Goal: Transaction & Acquisition: Purchase product/service

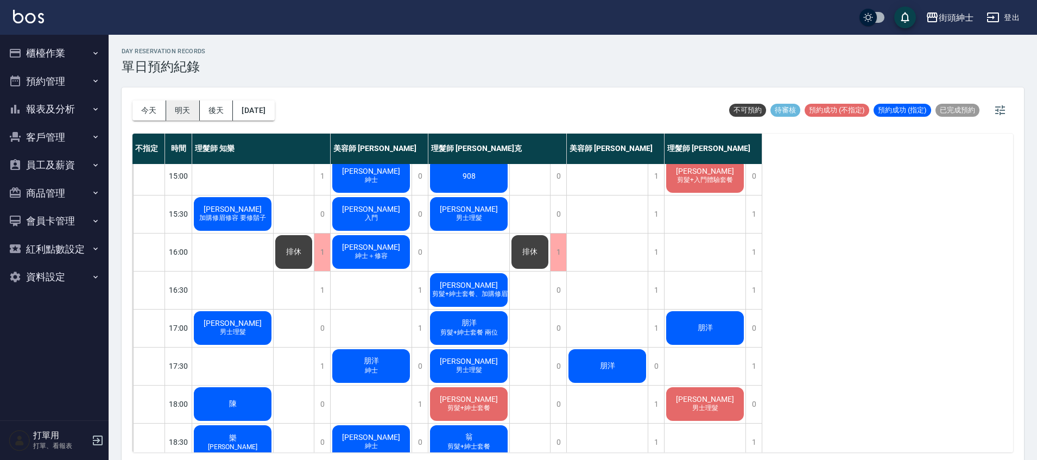
scroll to position [317, 0]
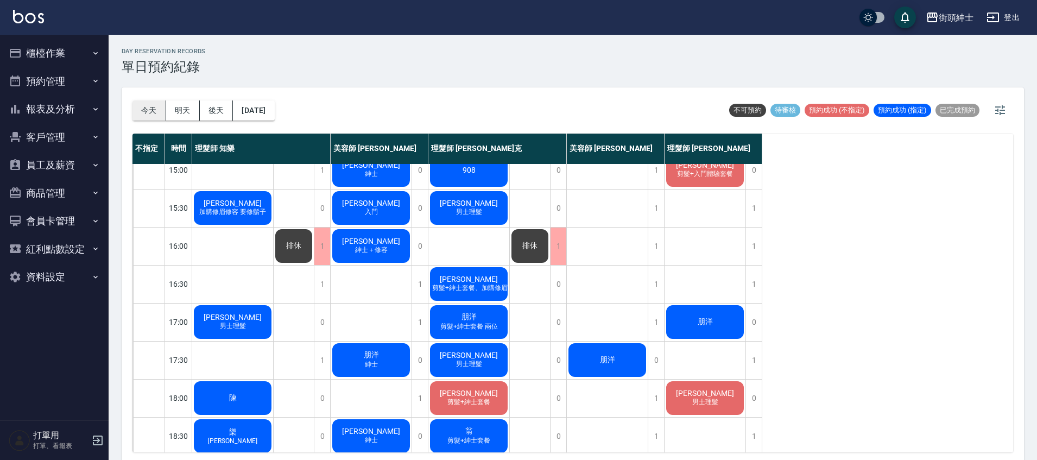
click at [147, 116] on button "今天" at bounding box center [150, 110] width 34 height 20
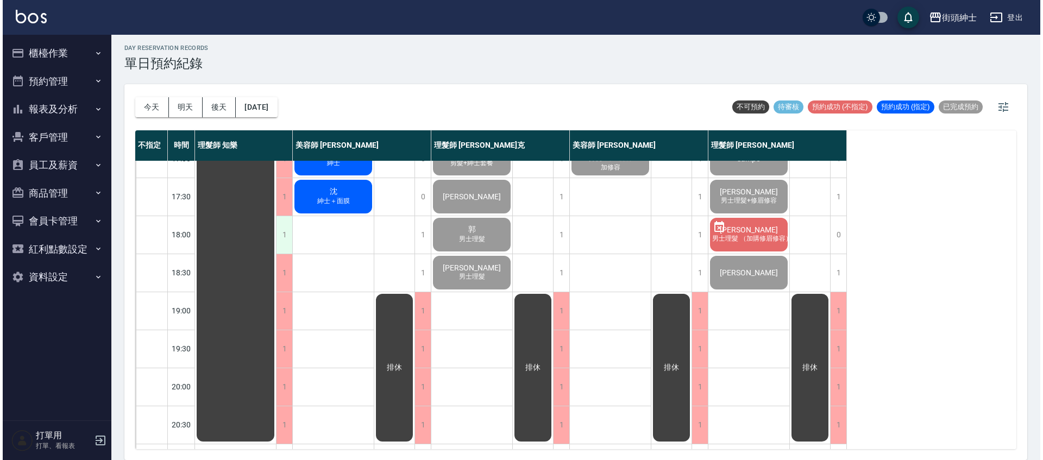
scroll to position [471, 0]
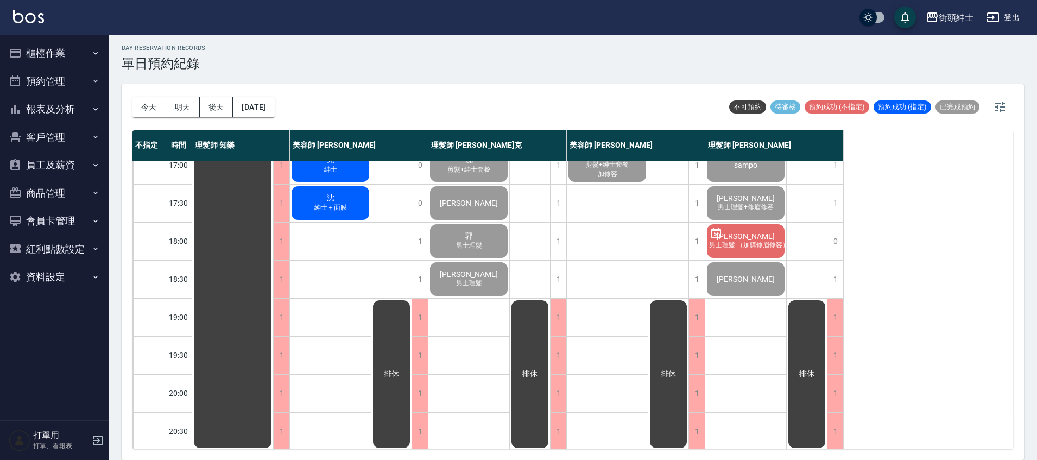
click at [357, 214] on div "沈 紳士＋面膜" at bounding box center [330, 203] width 81 height 37
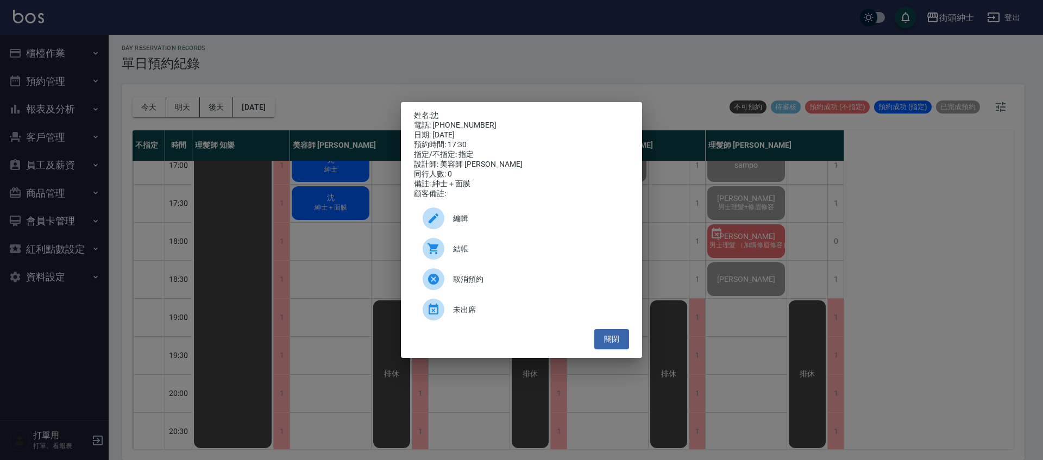
click at [494, 260] on div "結帳" at bounding box center [521, 249] width 215 height 30
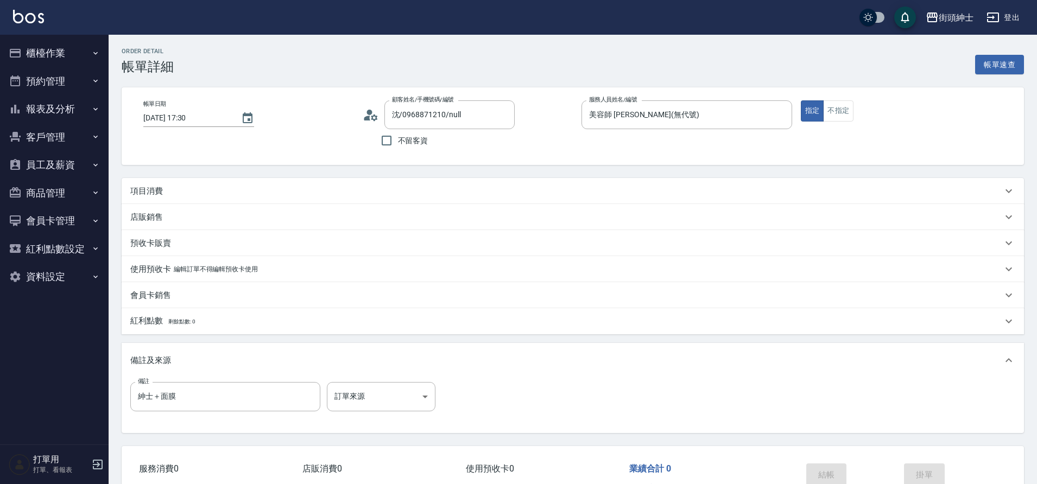
drag, startPoint x: 0, startPoint y: 0, endPoint x: 204, endPoint y: 192, distance: 280.1
click at [204, 192] on div "項目消費" at bounding box center [566, 191] width 872 height 11
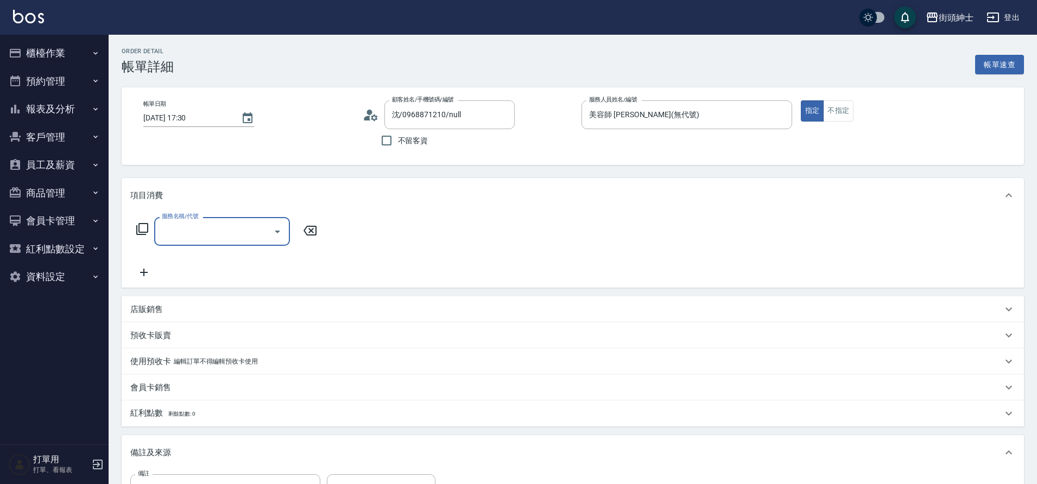
scroll to position [1, 0]
drag, startPoint x: 204, startPoint y: 192, endPoint x: 213, endPoint y: 229, distance: 38.6
click at [213, 229] on input "服務名稱/代號" at bounding box center [214, 231] width 110 height 19
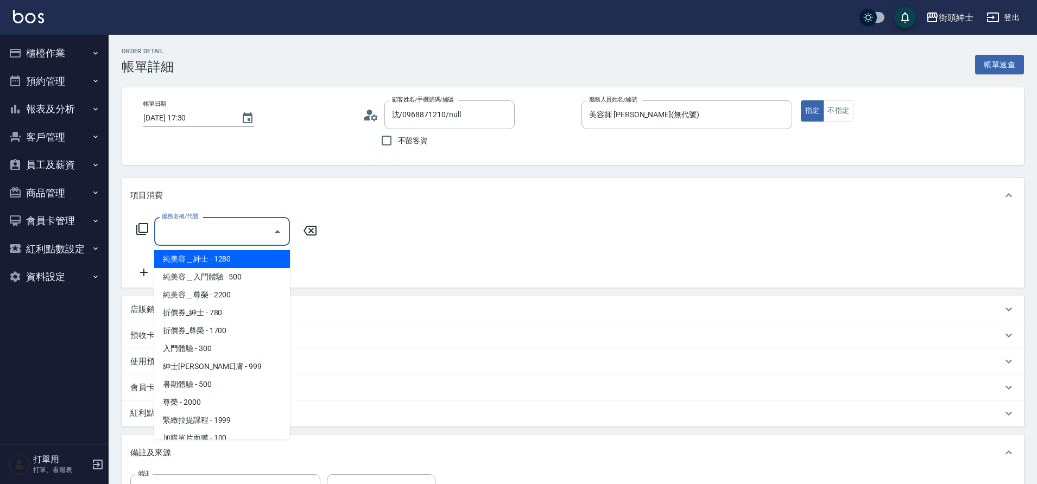
click at [219, 369] on span "紳士[PERSON_NAME]膚 - 999" at bounding box center [222, 367] width 136 height 18
type input "紳士全效煥膚"
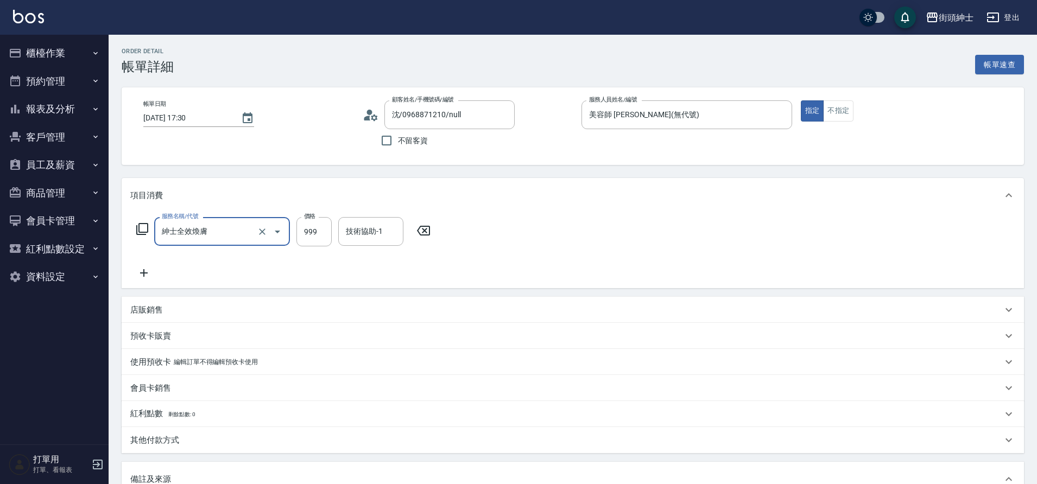
click at [140, 281] on div "服務名稱/代號 紳士[PERSON_NAME]膚 服務名稱/代號 價格 999 價格 技術協助-1 技術協助-1" at bounding box center [573, 250] width 903 height 75
drag, startPoint x: 213, startPoint y: 229, endPoint x: 146, endPoint y: 275, distance: 81.3
click at [146, 275] on icon at bounding box center [143, 273] width 27 height 13
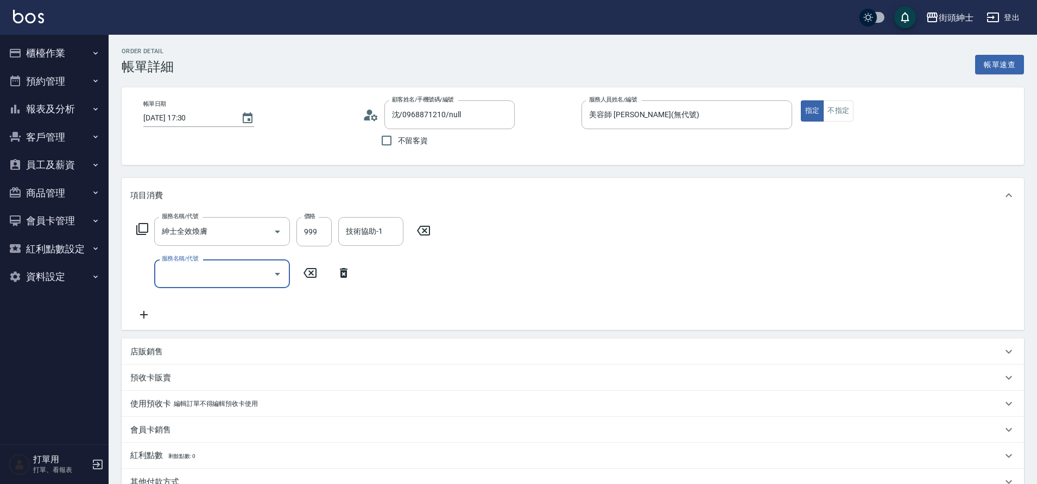
click at [198, 274] on input "服務名稱/代號" at bounding box center [214, 273] width 110 height 19
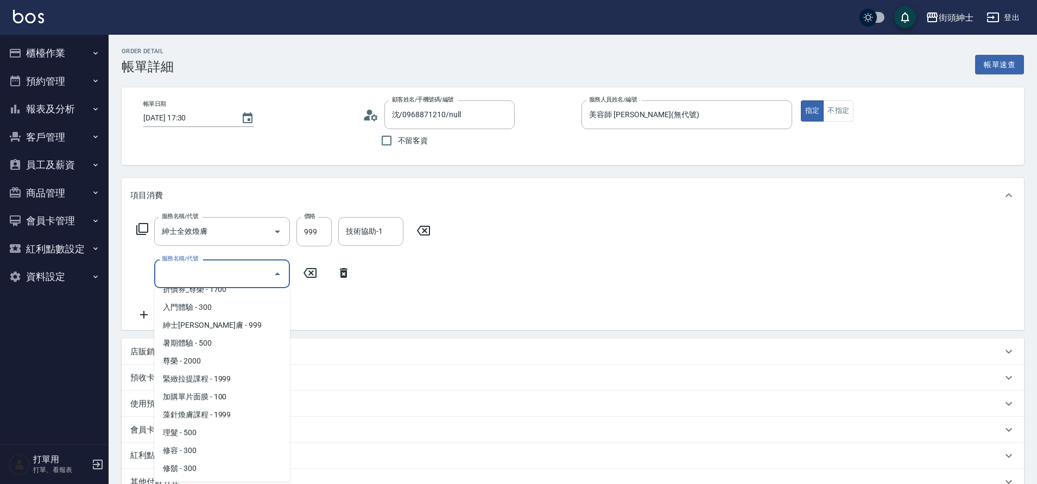
scroll to position [81, 0]
drag, startPoint x: 146, startPoint y: 275, endPoint x: 226, endPoint y: 398, distance: 146.4
click at [226, 398] on span "加購單片面膜 - 100" at bounding box center [222, 399] width 136 height 18
type input "加購單片面膜"
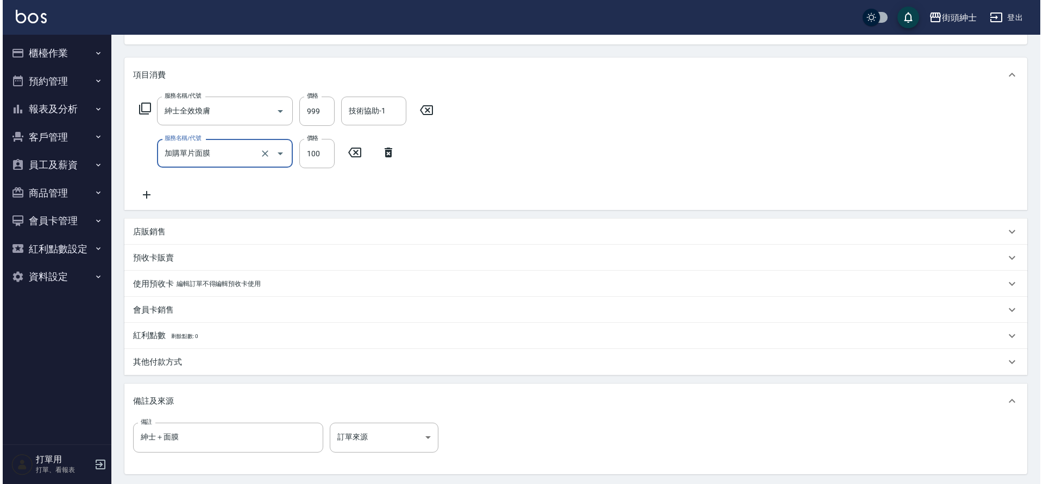
scroll to position [228, 0]
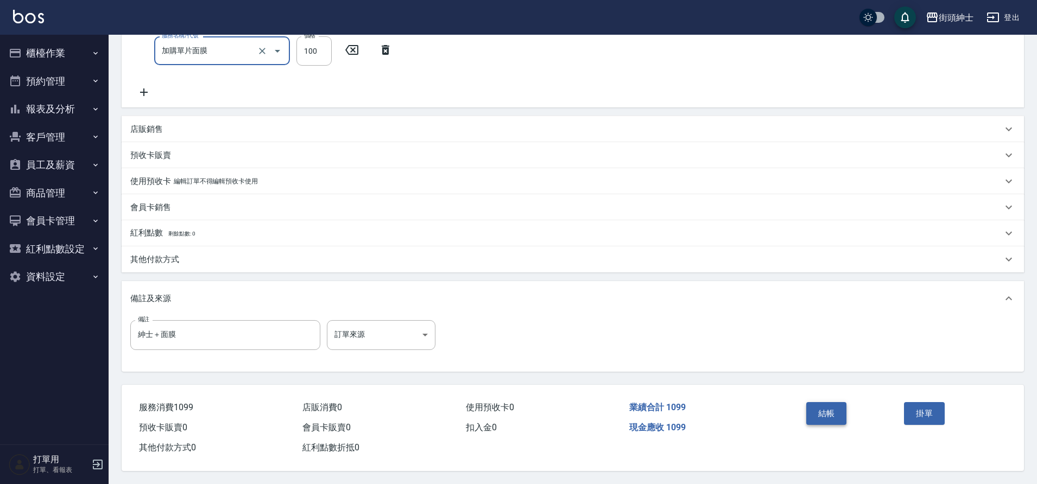
click at [815, 408] on button "結帳" at bounding box center [826, 413] width 41 height 23
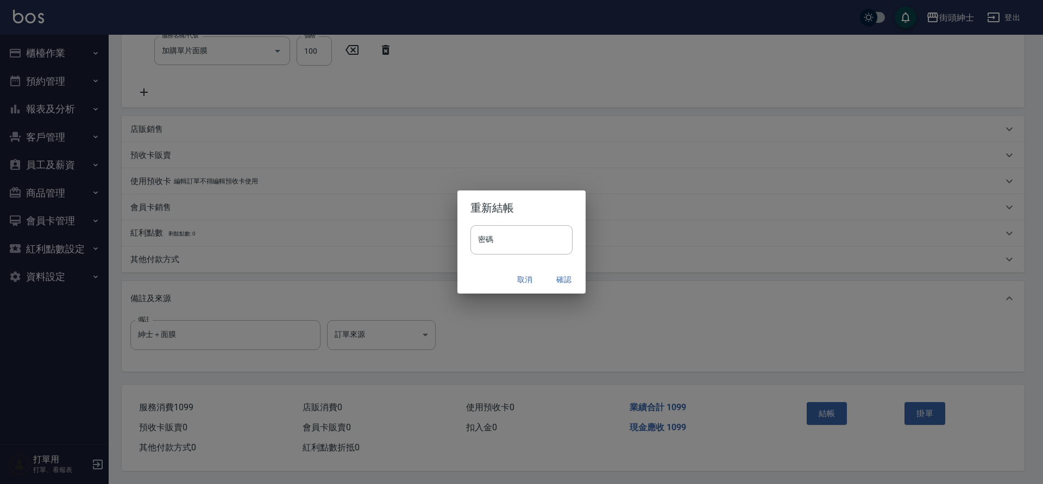
click at [566, 275] on button "確認" at bounding box center [563, 280] width 35 height 20
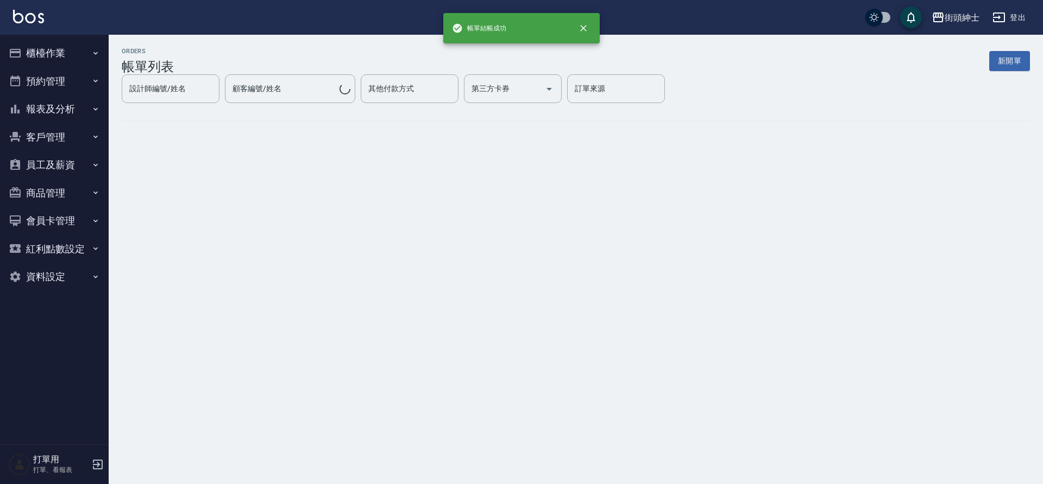
drag, startPoint x: 55, startPoint y: 82, endPoint x: 58, endPoint y: 98, distance: 16.6
click at [55, 83] on button "預約管理" at bounding box center [54, 81] width 100 height 28
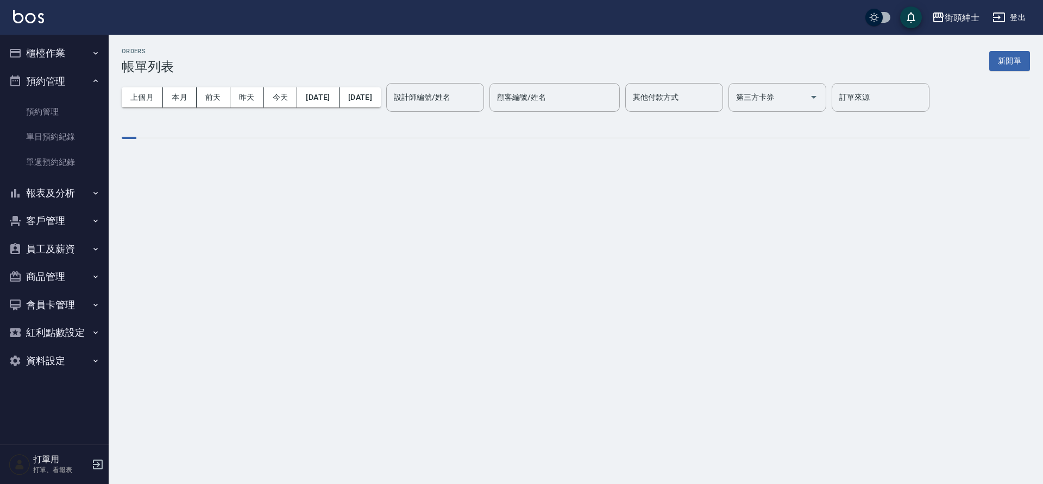
click at [65, 141] on link "單日預約紀錄" at bounding box center [54, 136] width 100 height 25
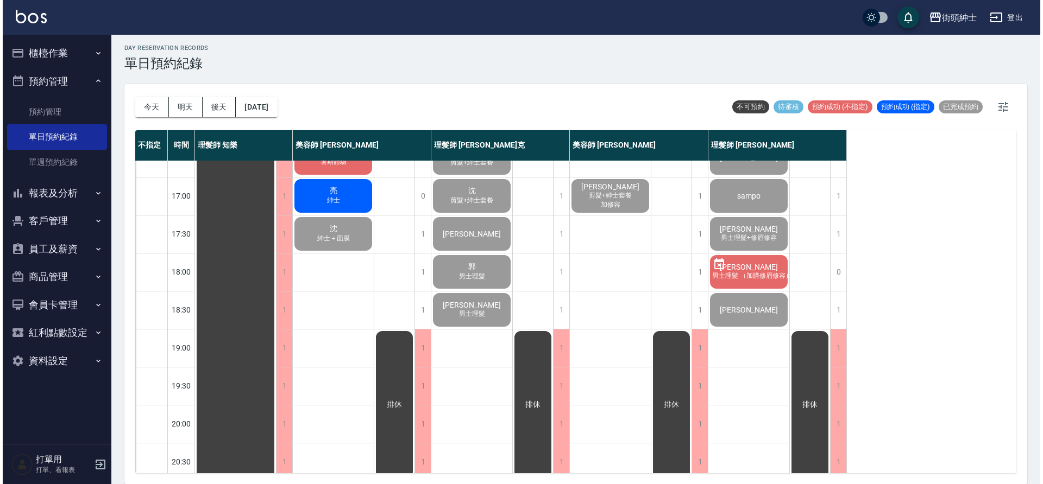
scroll to position [340, 0]
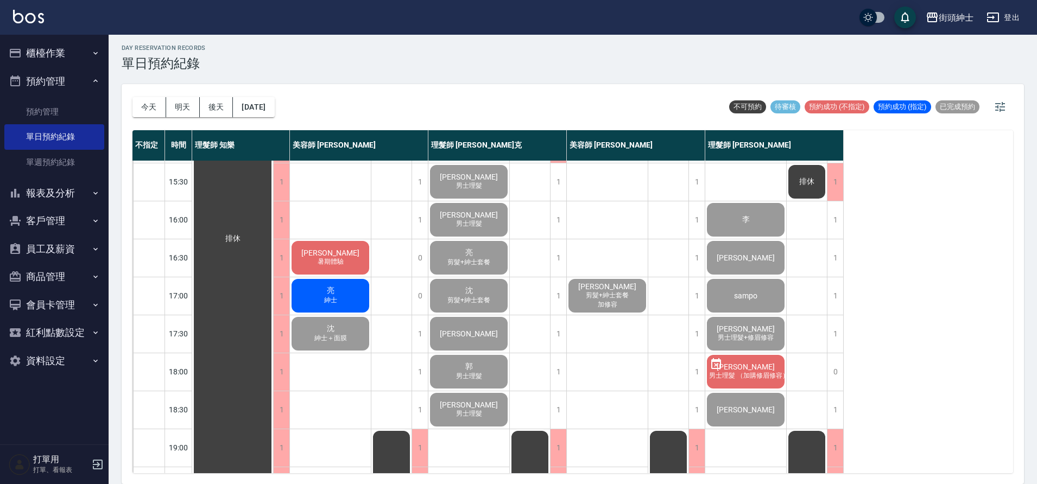
click at [336, 286] on div "亮 紳士" at bounding box center [330, 296] width 81 height 37
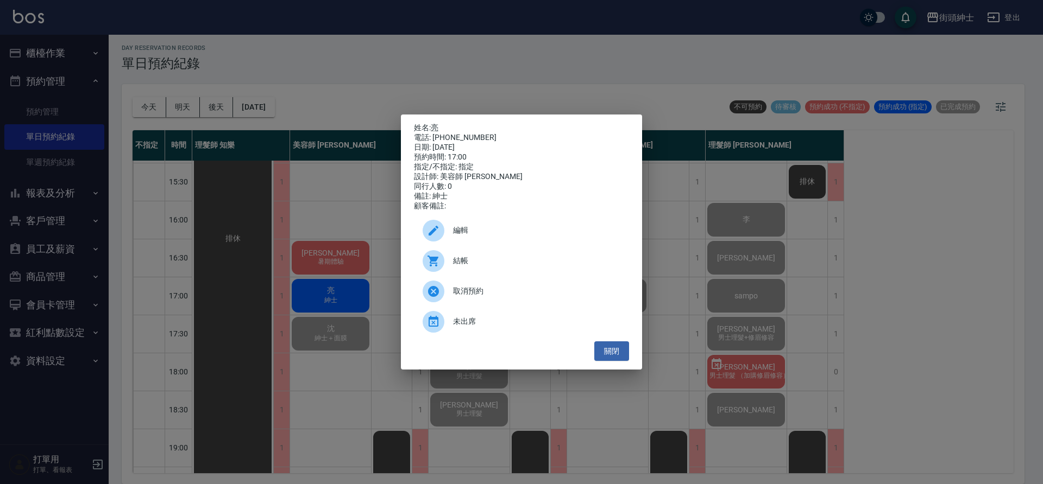
click at [487, 253] on div "結帳" at bounding box center [521, 261] width 215 height 30
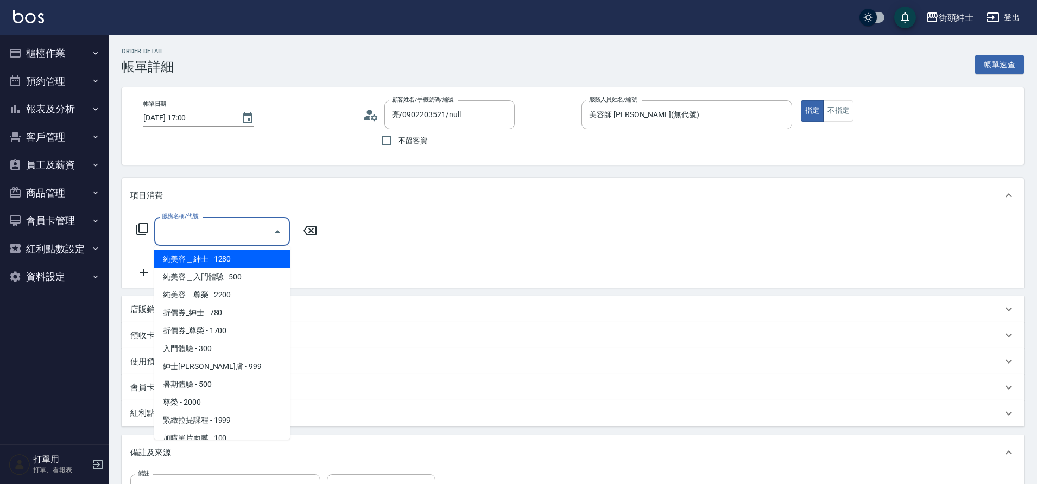
click at [236, 366] on span "紳士[PERSON_NAME]膚 - 999" at bounding box center [222, 367] width 136 height 18
type input "紳士全效煥膚"
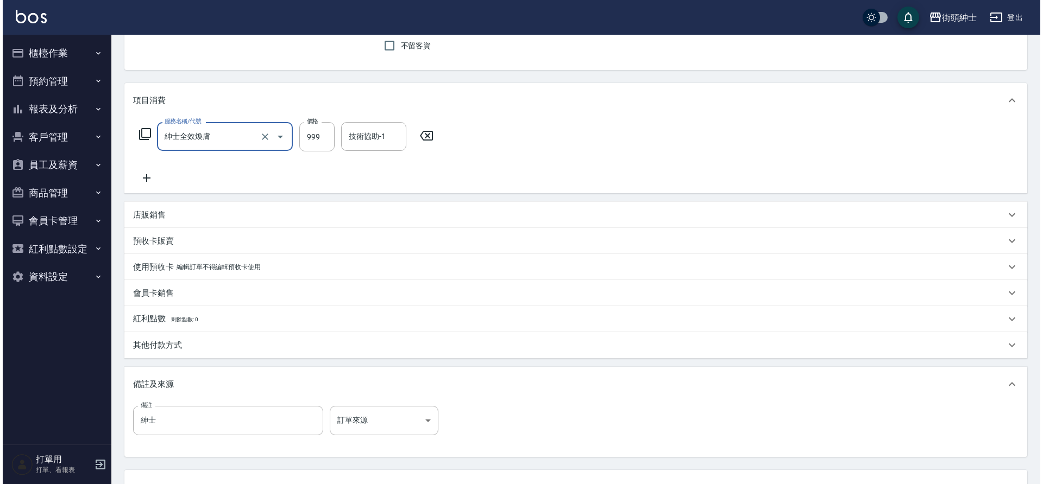
scroll to position [185, 0]
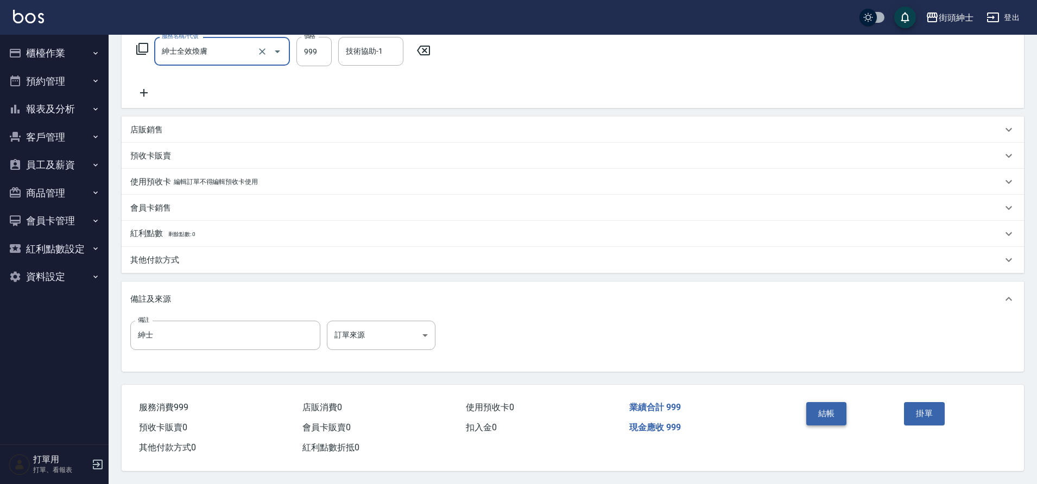
drag, startPoint x: 0, startPoint y: 0, endPoint x: 830, endPoint y: 408, distance: 925.2
click at [830, 408] on button "結帳" at bounding box center [826, 413] width 41 height 23
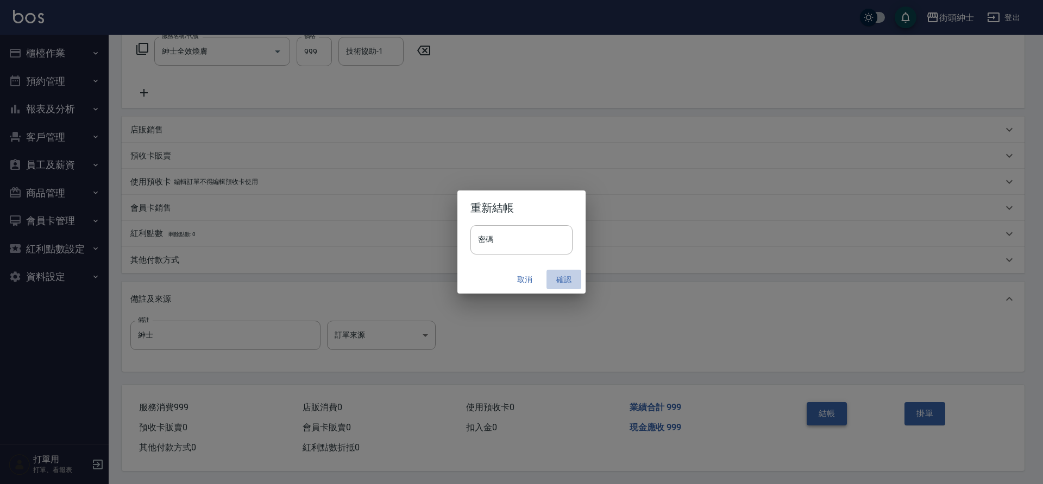
click at [570, 279] on button "確認" at bounding box center [563, 280] width 35 height 20
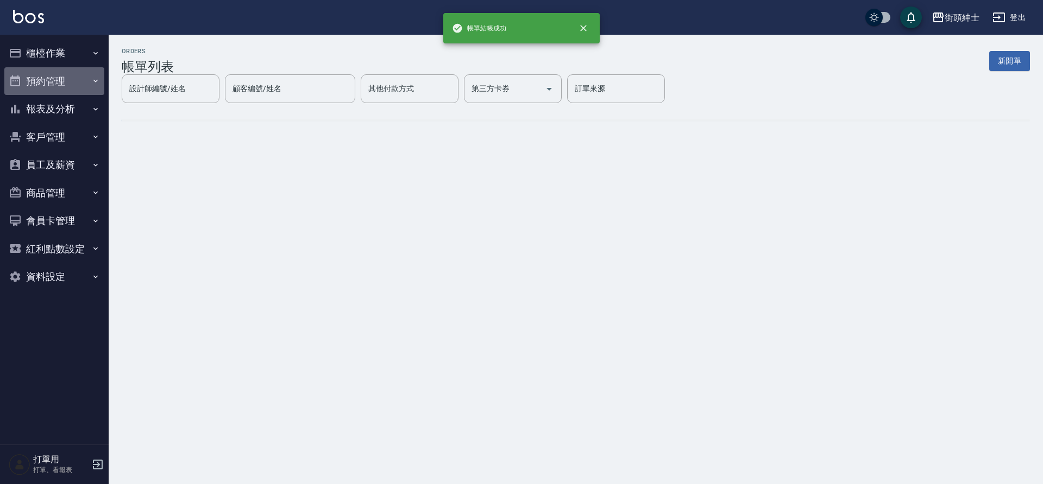
click at [71, 79] on button "預約管理" at bounding box center [54, 81] width 100 height 28
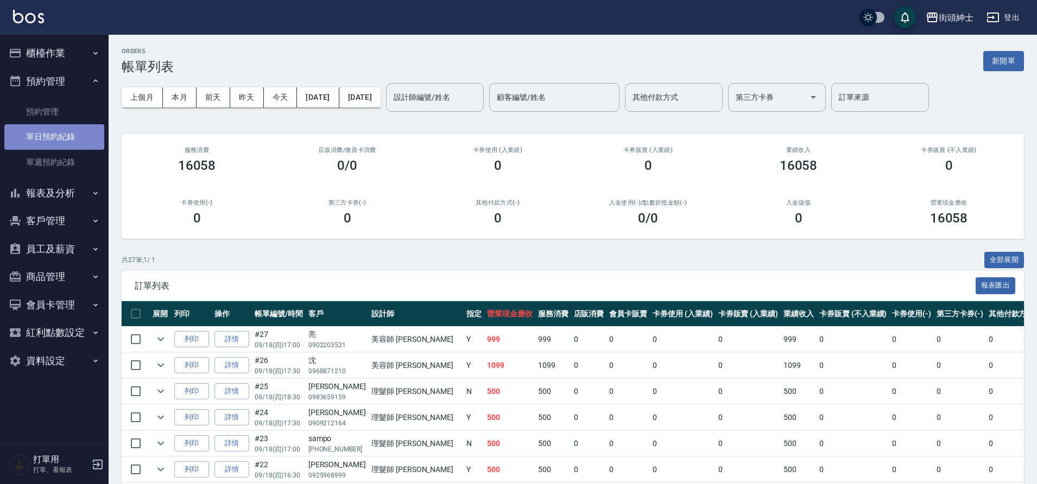
click at [63, 141] on link "單日預約紀錄" at bounding box center [54, 136] width 100 height 25
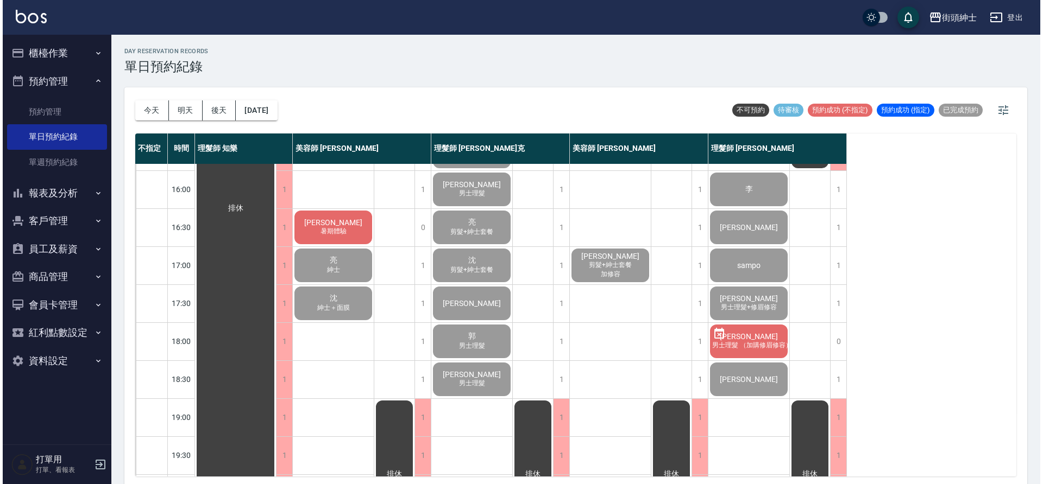
scroll to position [376, 0]
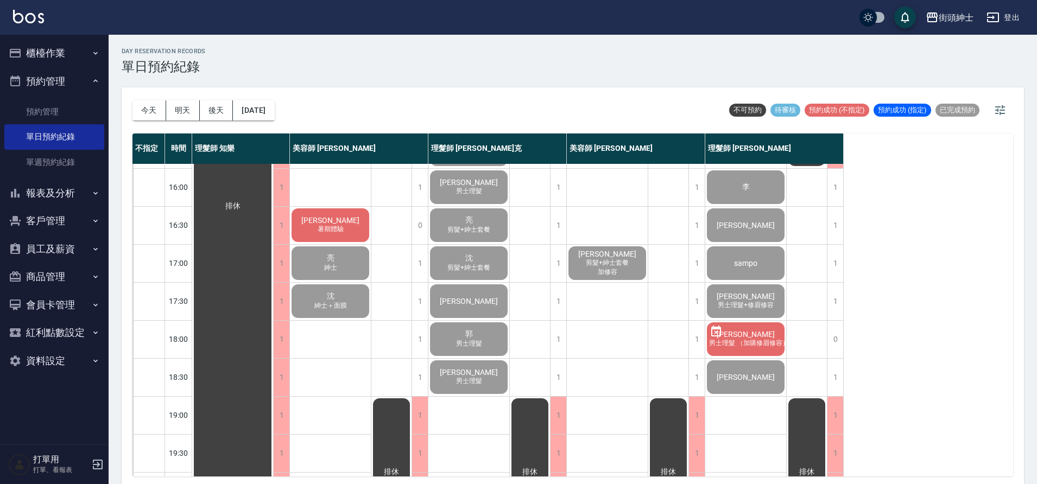
click at [354, 218] on div "陳天士 暑期體驗" at bounding box center [330, 225] width 81 height 37
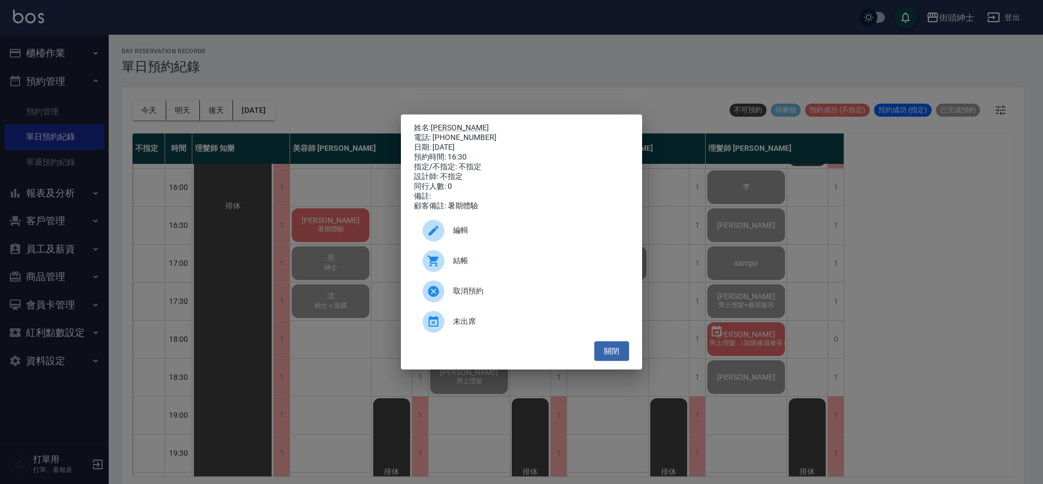
click at [481, 266] on span "結帳" at bounding box center [536, 260] width 167 height 11
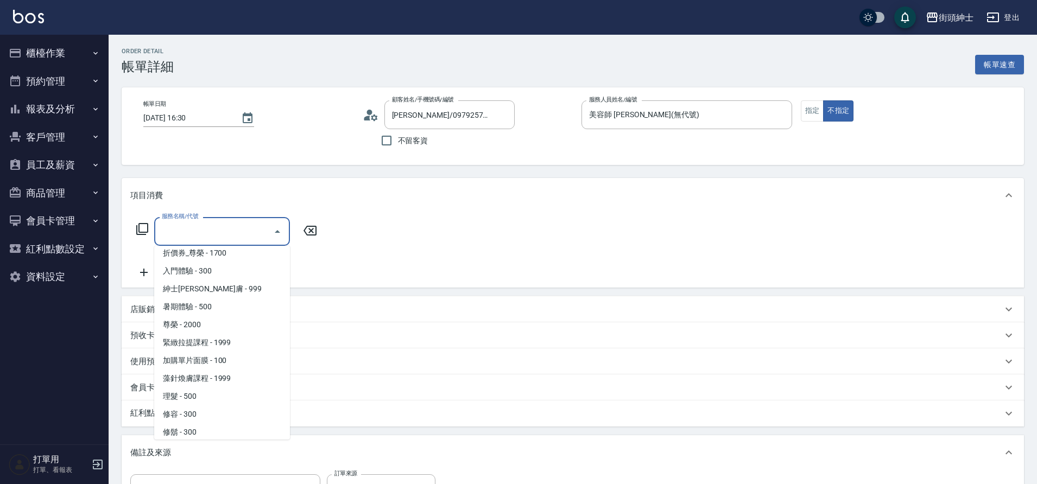
scroll to position [84, 0]
click at [212, 303] on span "暑期體驗 - 500" at bounding box center [222, 301] width 136 height 18
type input "暑期體驗"
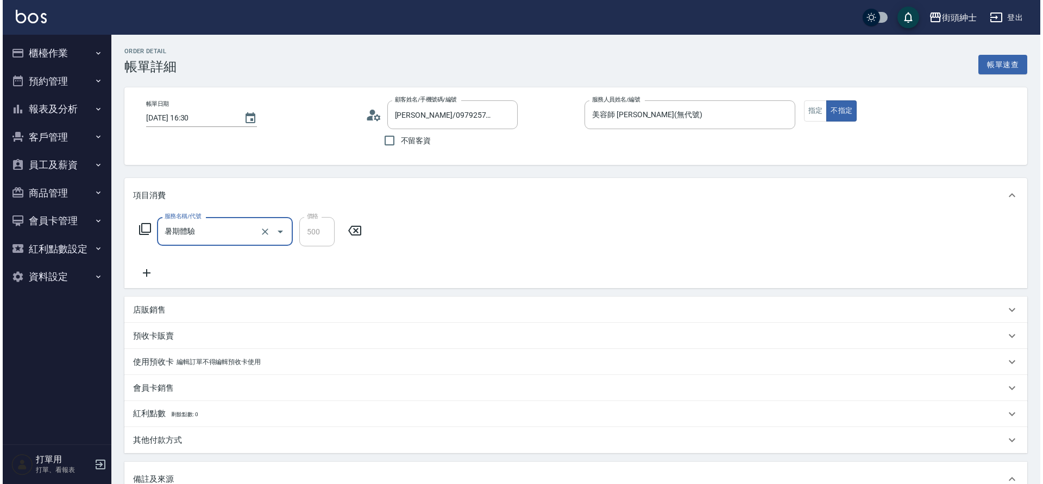
scroll to position [185, 0]
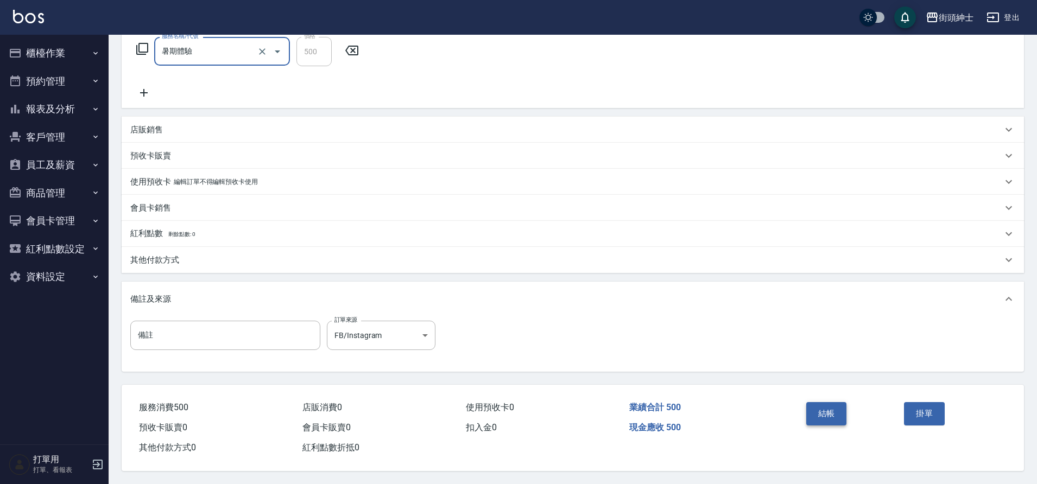
drag, startPoint x: 0, startPoint y: 0, endPoint x: 833, endPoint y: 413, distance: 929.5
click at [833, 413] on button "結帳" at bounding box center [826, 413] width 41 height 23
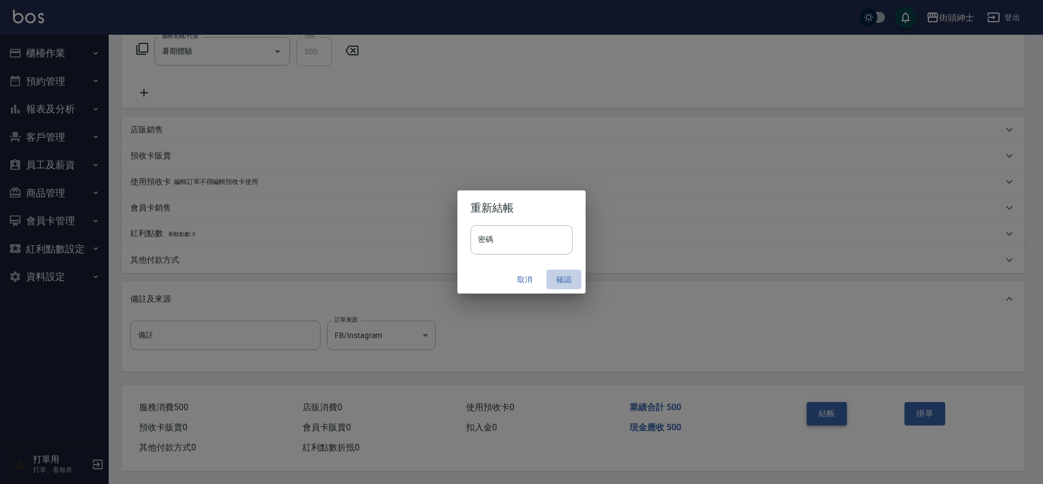
click at [551, 278] on button "確認" at bounding box center [563, 280] width 35 height 20
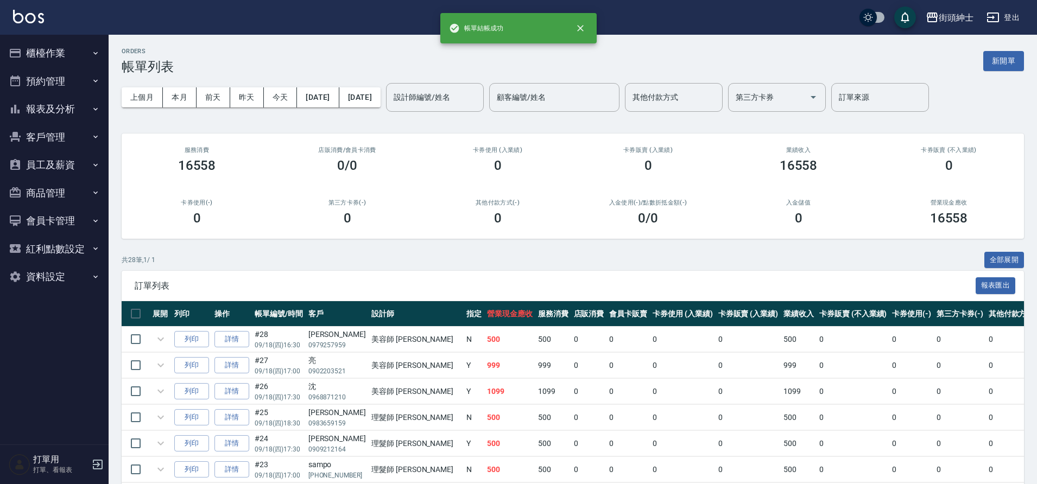
click at [56, 84] on button "預約管理" at bounding box center [54, 81] width 100 height 28
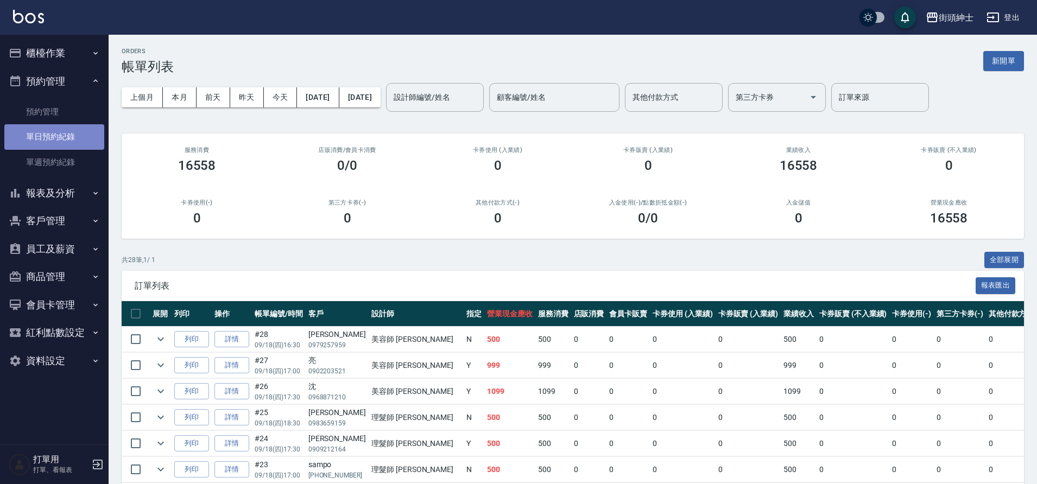
click at [66, 138] on link "單日預約紀錄" at bounding box center [54, 136] width 100 height 25
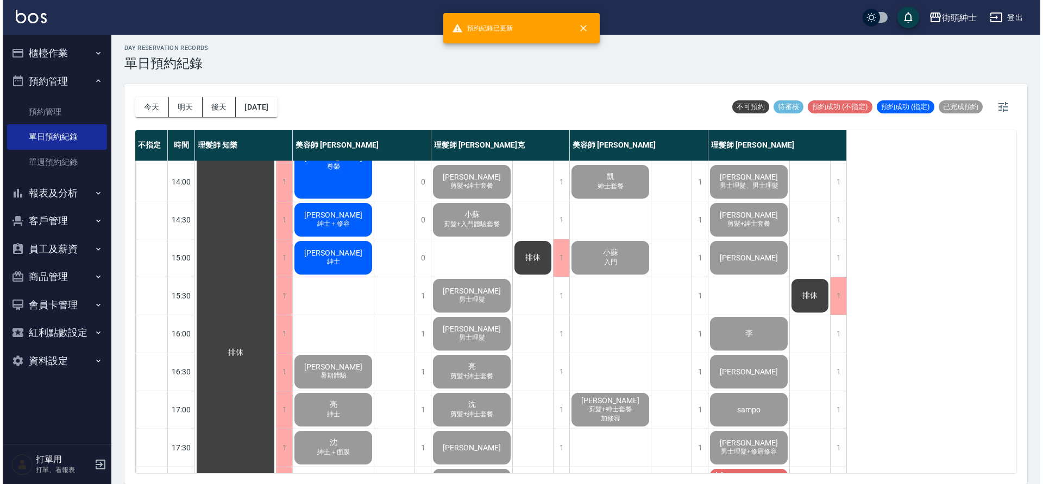
scroll to position [200, 0]
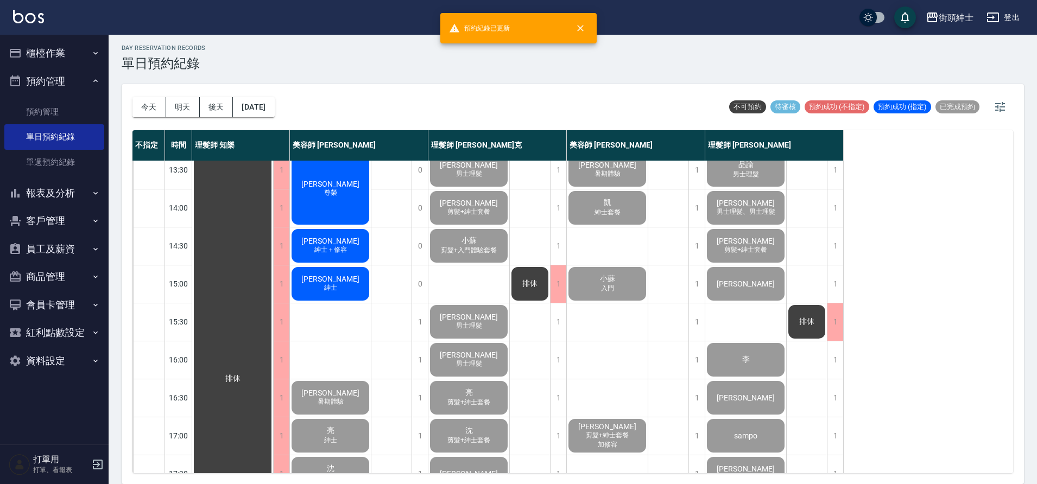
click at [340, 288] on div "邱鵬恩 紳士" at bounding box center [330, 284] width 81 height 37
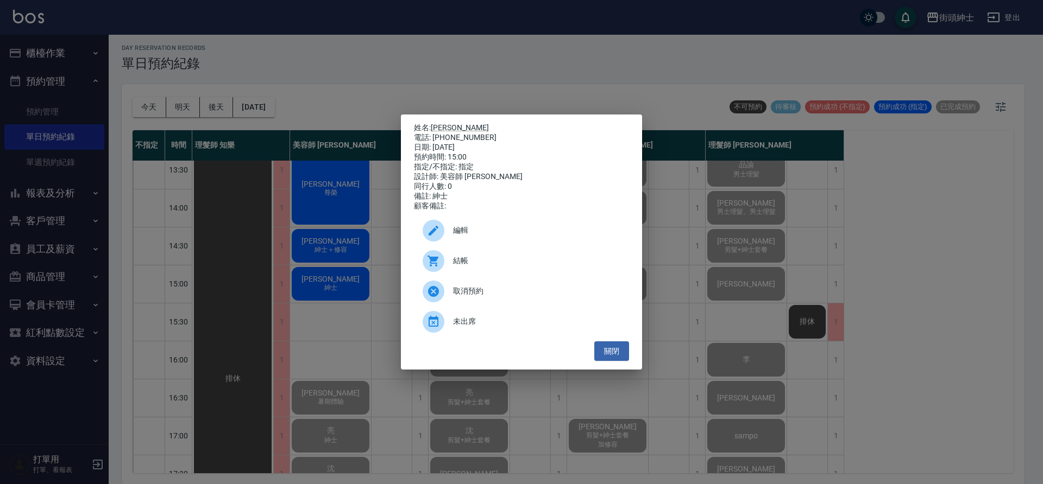
click at [532, 267] on span "結帳" at bounding box center [536, 260] width 167 height 11
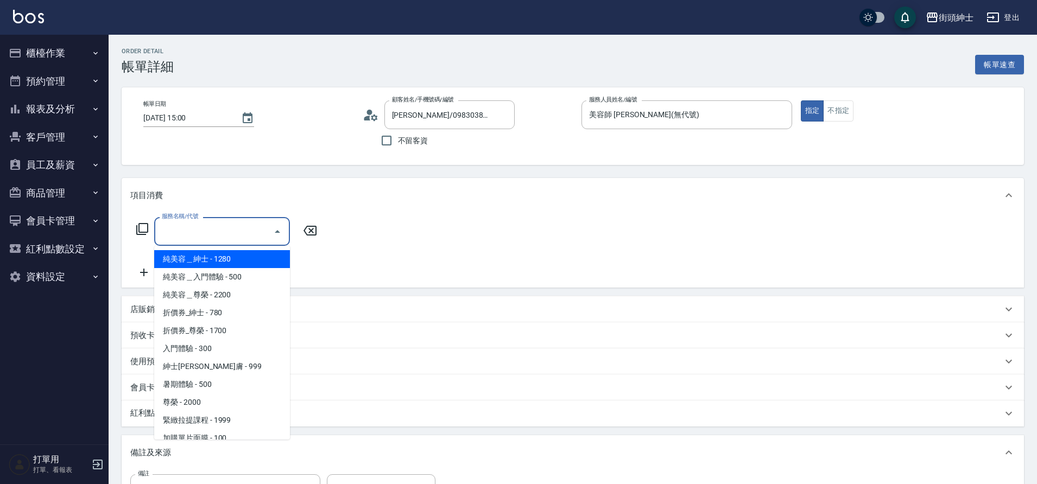
drag, startPoint x: 0, startPoint y: 0, endPoint x: 230, endPoint y: 369, distance: 434.9
click at [230, 369] on span "紳士[PERSON_NAME]膚 - 999" at bounding box center [222, 367] width 136 height 18
type input "紳士全效煥膚"
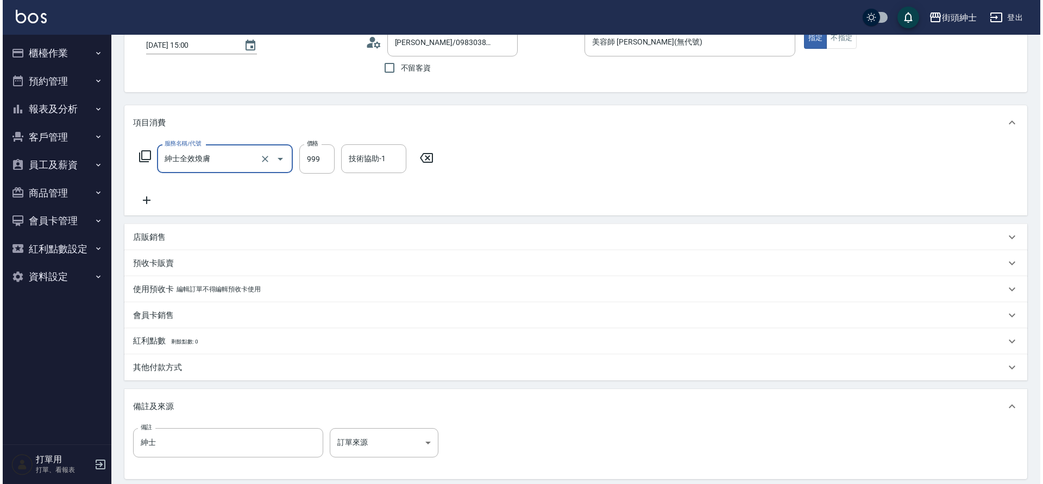
scroll to position [185, 0]
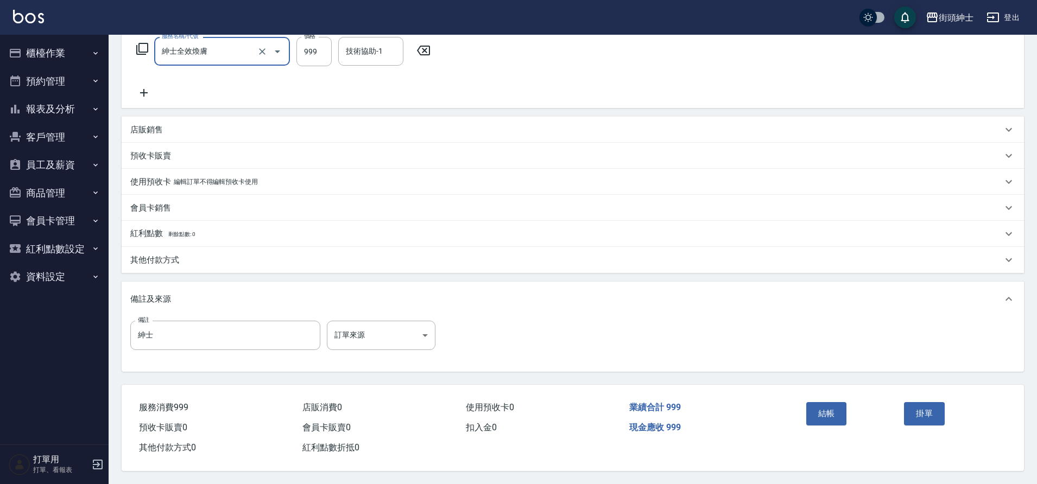
click at [837, 406] on button "結帳" at bounding box center [826, 413] width 41 height 23
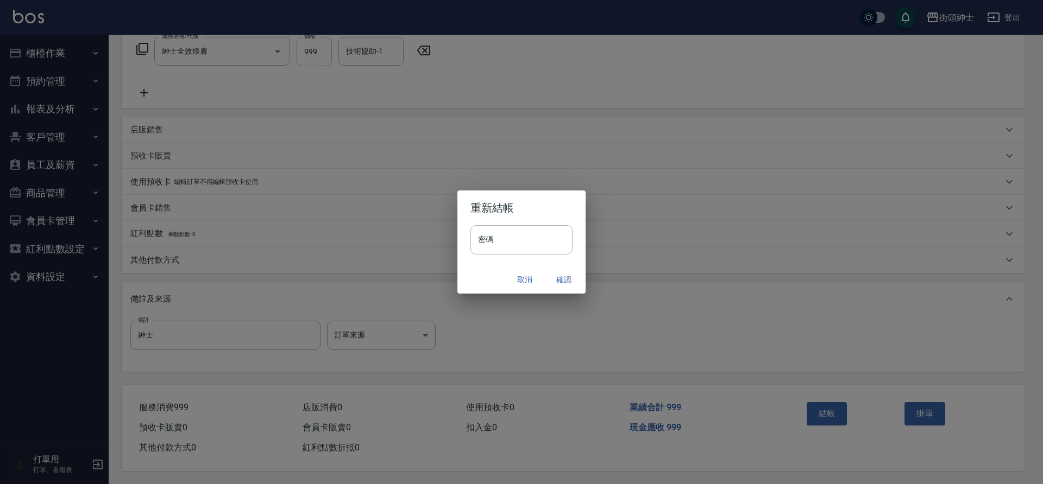
drag, startPoint x: 230, startPoint y: 369, endPoint x: 562, endPoint y: 279, distance: 344.5
click at [562, 279] on button "確認" at bounding box center [563, 280] width 35 height 20
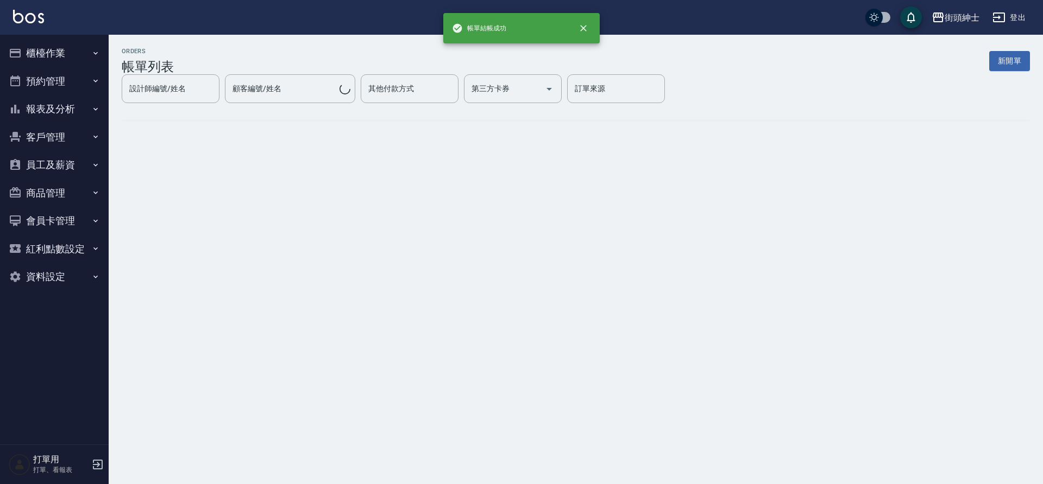
click at [43, 83] on button "預約管理" at bounding box center [54, 81] width 100 height 28
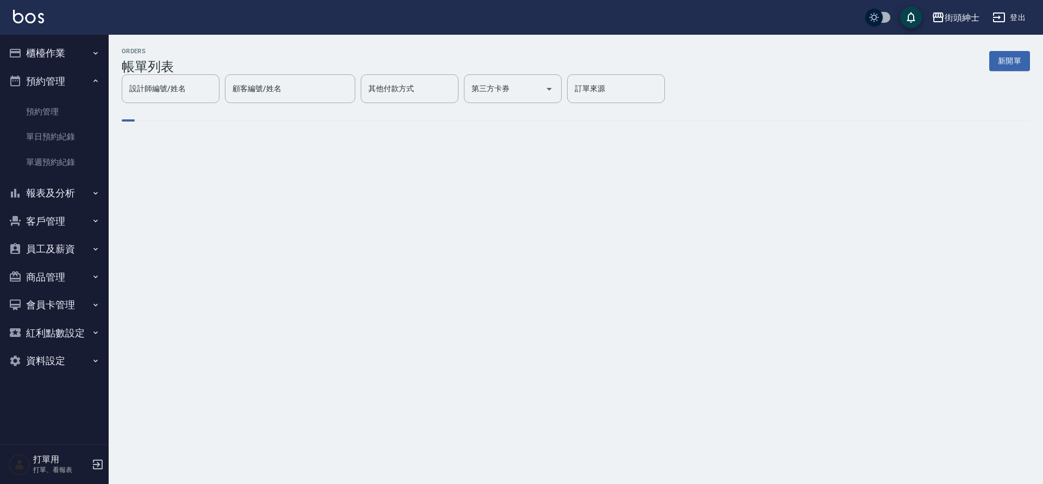
click at [62, 133] on link "單日預約紀錄" at bounding box center [54, 136] width 100 height 25
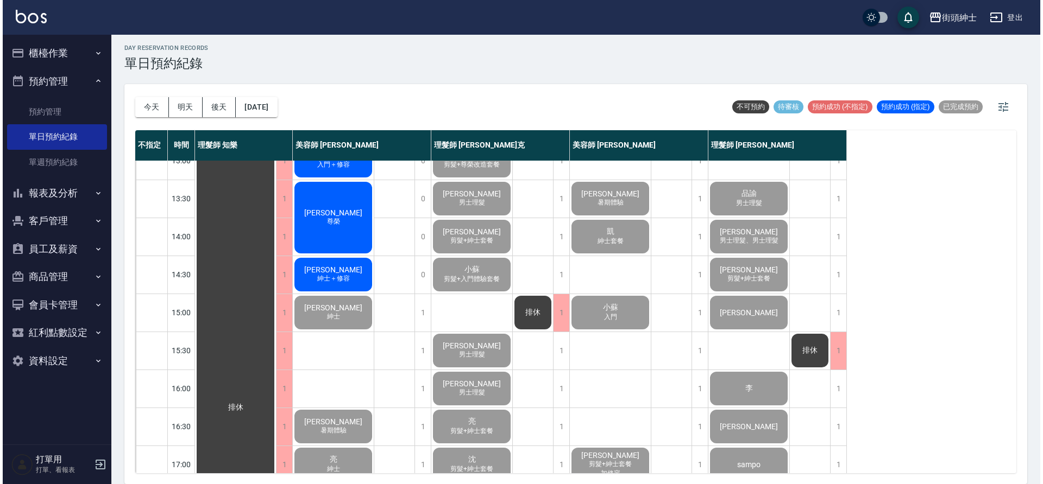
scroll to position [263, 0]
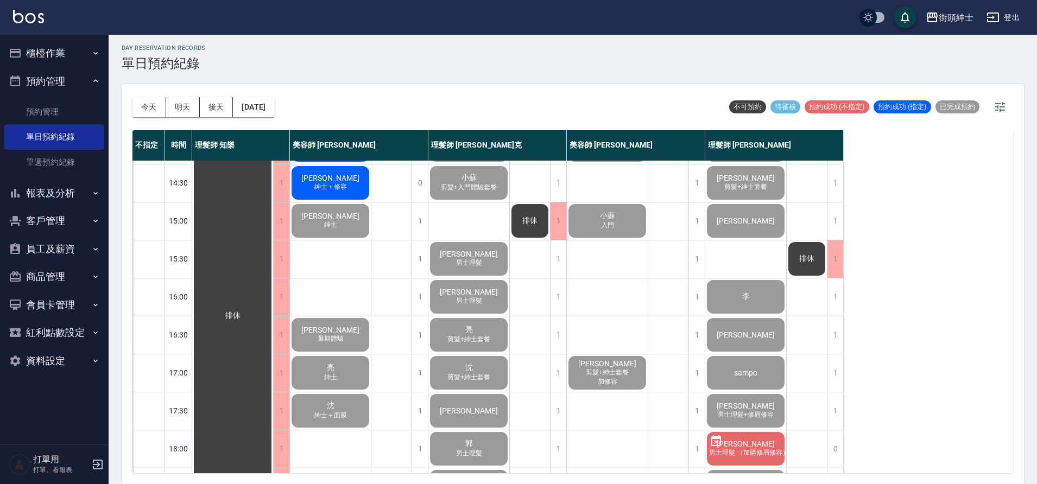
drag, startPoint x: 562, startPoint y: 279, endPoint x: 349, endPoint y: 188, distance: 231.9
click at [349, 188] on span "紳士＋修容" at bounding box center [330, 186] width 37 height 9
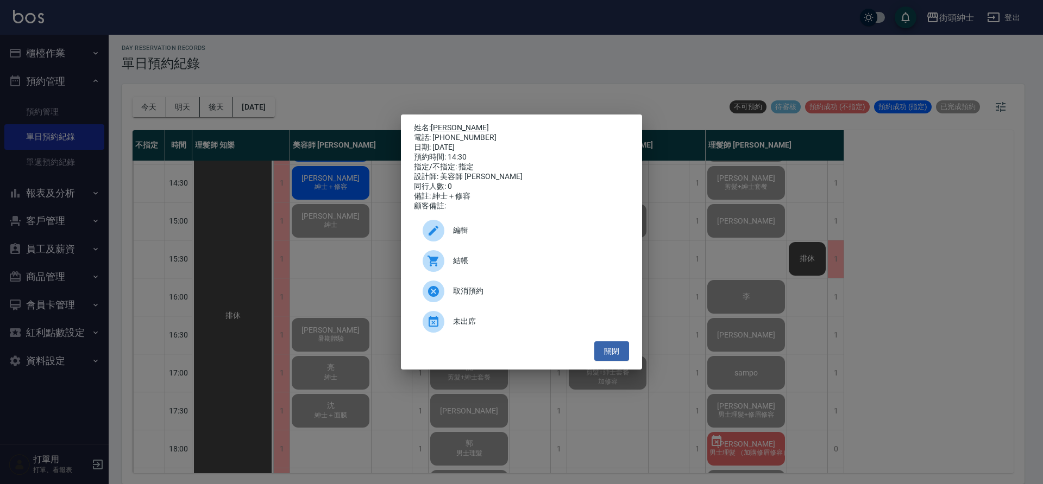
drag, startPoint x: 349, startPoint y: 188, endPoint x: 505, endPoint y: 279, distance: 181.1
click at [505, 276] on div "結帳" at bounding box center [521, 261] width 215 height 30
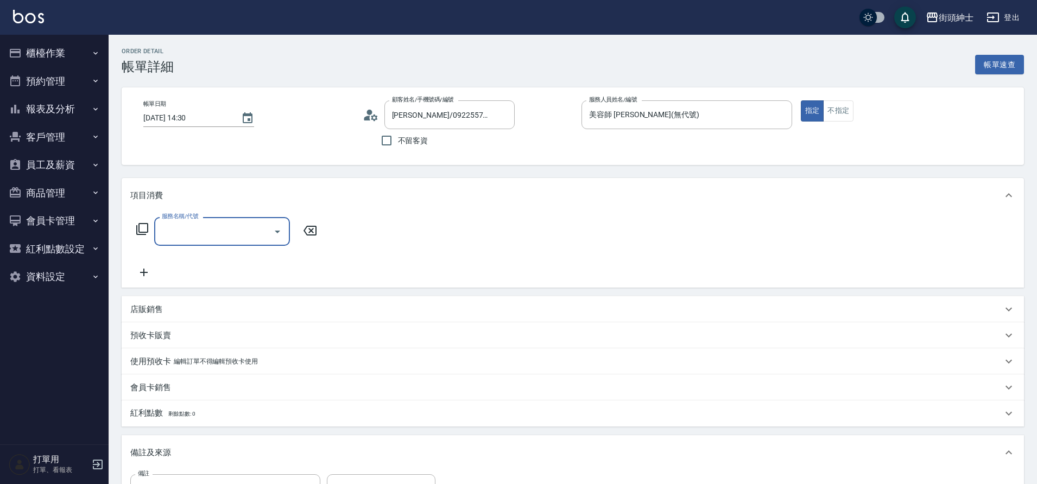
click at [247, 222] on input "服務名稱/代號" at bounding box center [214, 231] width 110 height 19
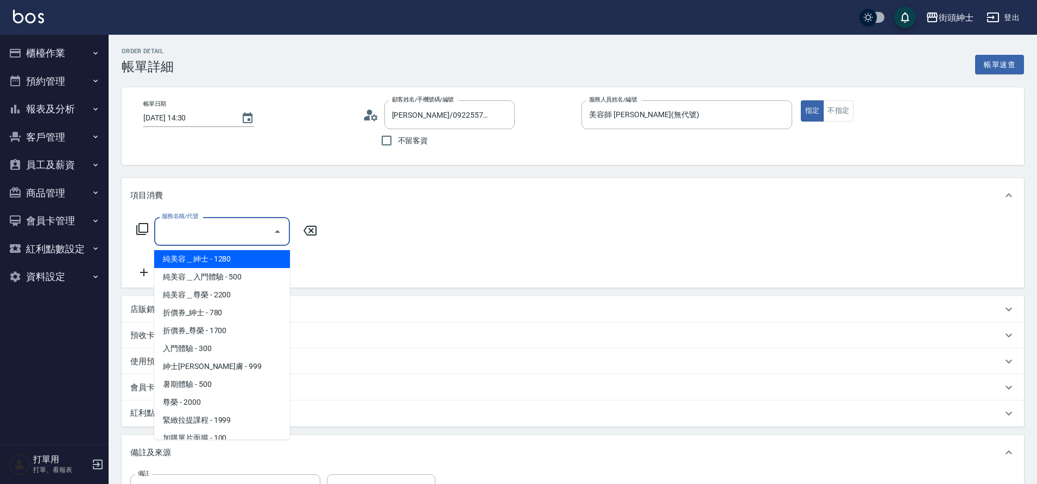
drag, startPoint x: 0, startPoint y: 0, endPoint x: 239, endPoint y: 369, distance: 439.4
click at [239, 369] on span "紳士[PERSON_NAME]膚 - 999" at bounding box center [222, 367] width 136 height 18
type input "紳士全效煥膚"
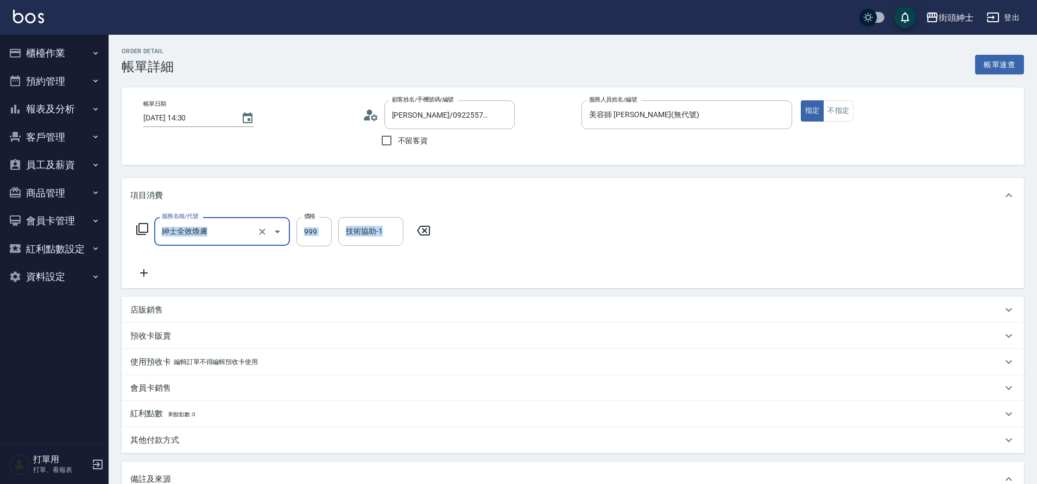
drag, startPoint x: 239, startPoint y: 369, endPoint x: 150, endPoint y: 259, distance: 141.7
click at [150, 259] on div "服務名稱/代號 紳士[PERSON_NAME]膚 服務名稱/代號 價格 999 價格 技術協助-1 技術協助-1" at bounding box center [283, 248] width 307 height 62
click at [138, 277] on icon at bounding box center [143, 273] width 27 height 13
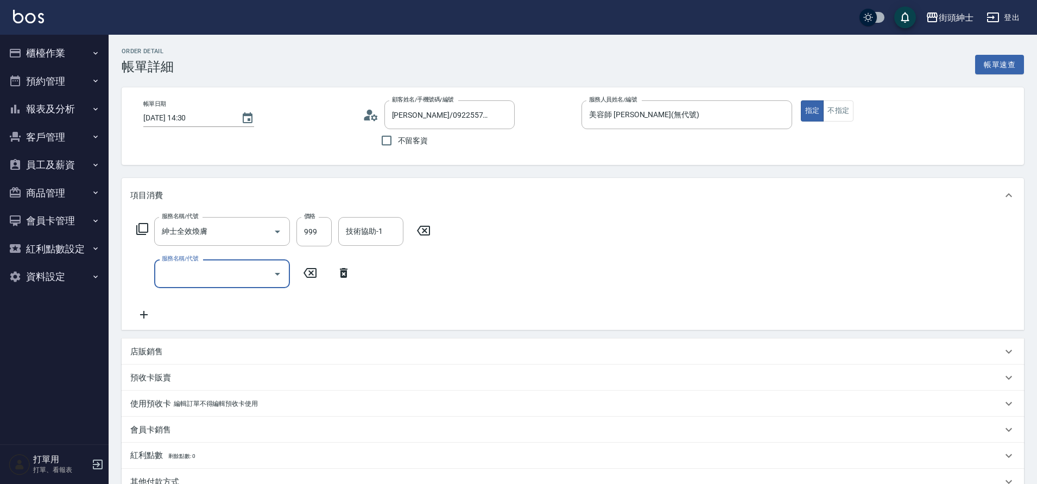
click at [226, 283] on input "服務名稱/代號" at bounding box center [214, 273] width 110 height 19
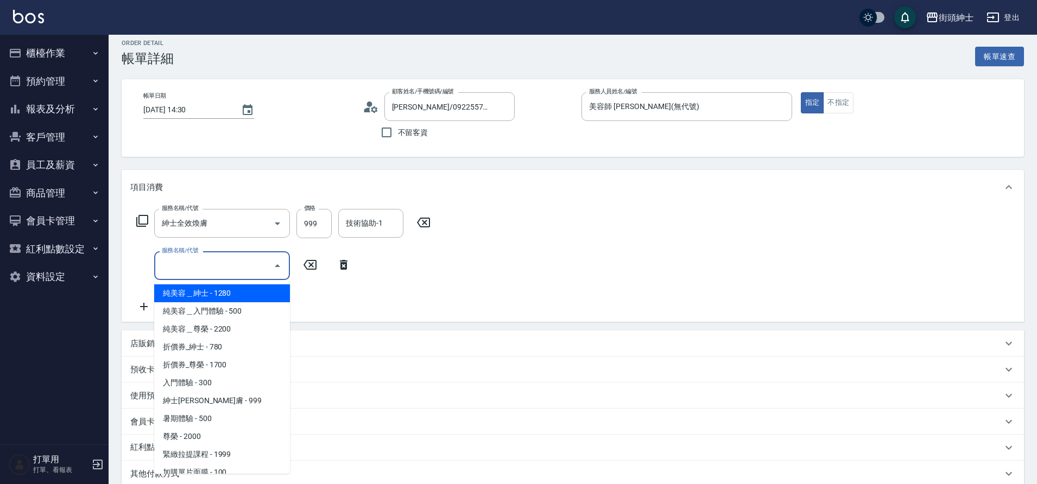
scroll to position [10, 0]
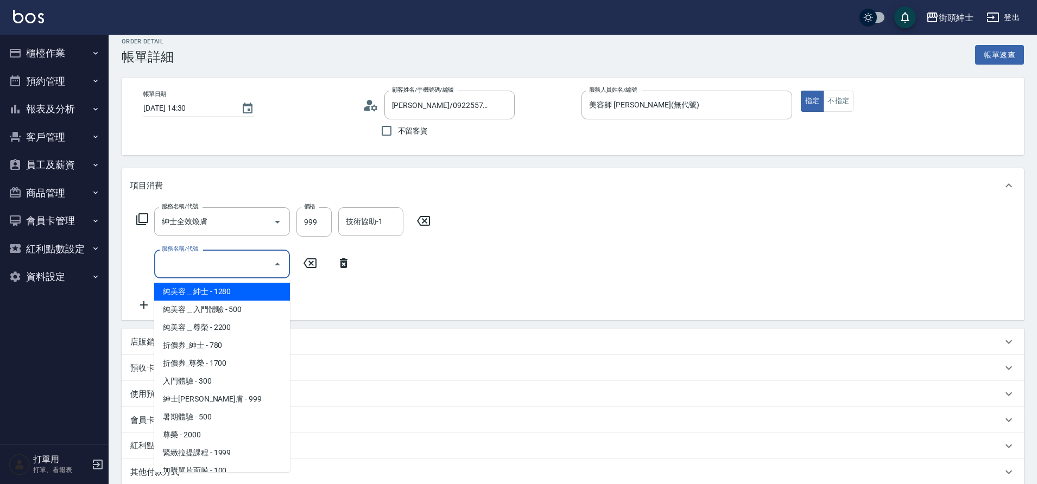
click at [582, 311] on div "服務名稱/代號 紳士[PERSON_NAME]膚 服務名稱/代號 價格 999 價格 技術協助-1 技術協助-1 服務名稱/代號 服務名稱/代號" at bounding box center [573, 261] width 903 height 117
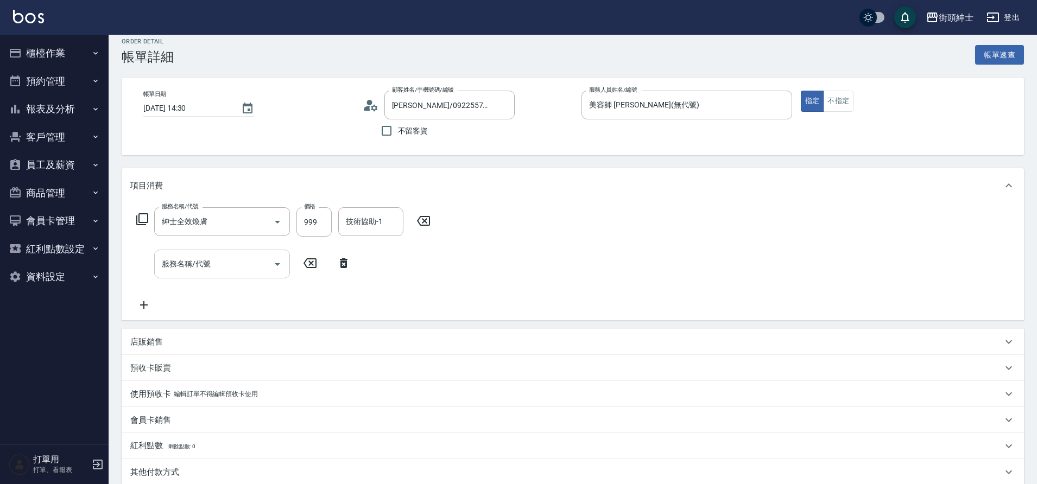
drag, startPoint x: 150, startPoint y: 259, endPoint x: 234, endPoint y: 271, distance: 84.6
click at [234, 271] on input "服務名稱/代號" at bounding box center [214, 264] width 110 height 19
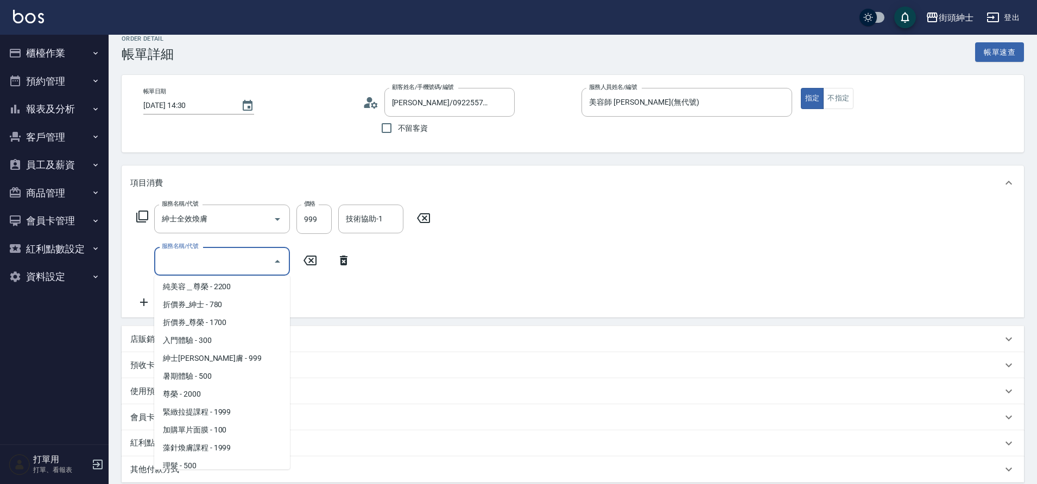
scroll to position [17, 0]
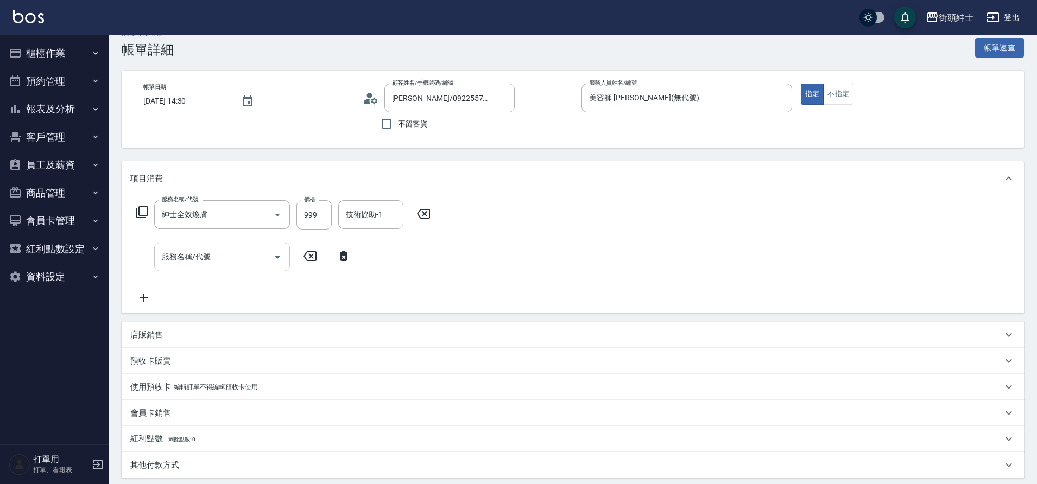
click at [493, 319] on div "項目消費 服務名稱/代號 紳士[PERSON_NAME]膚 服務名稱/代號 價格 999 價格 技術協助-1 技術協助-1 服務名稱/代號 服務名稱/代號 店…" at bounding box center [573, 369] width 903 height 416
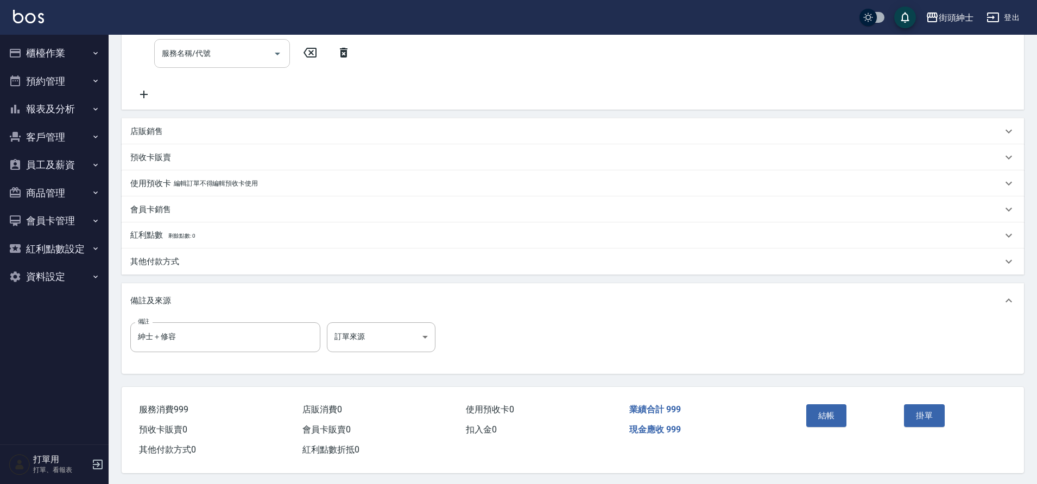
scroll to position [228, 0]
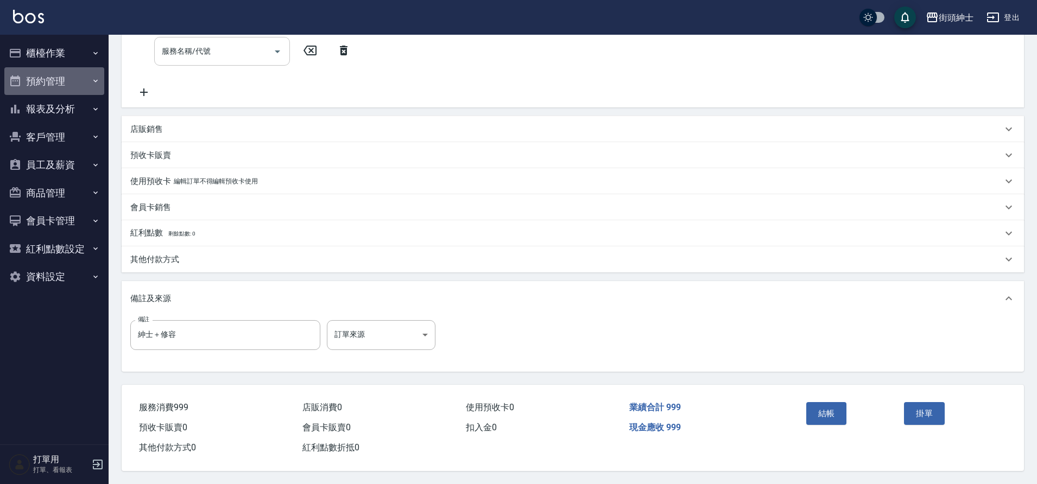
click at [39, 77] on button "預約管理" at bounding box center [54, 81] width 100 height 28
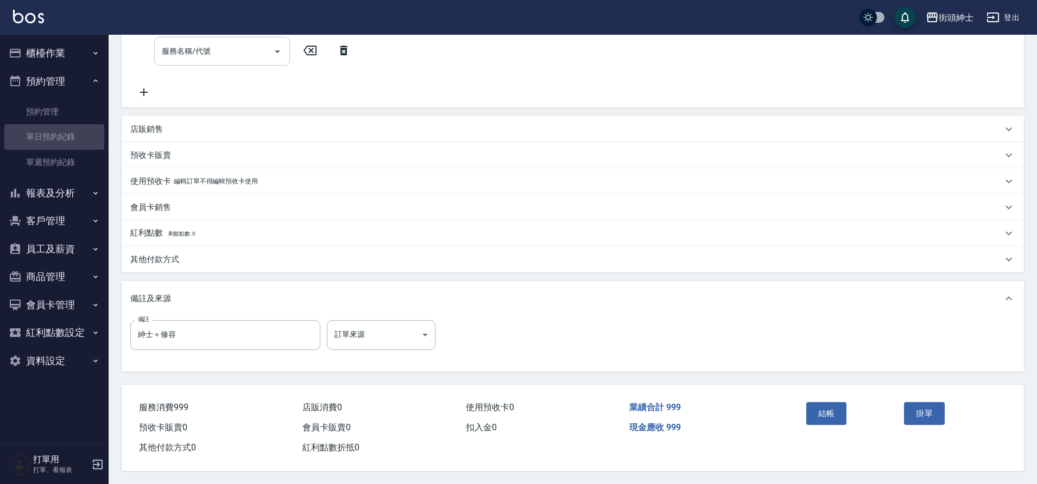
click at [58, 135] on link "單日預約紀錄" at bounding box center [54, 136] width 100 height 25
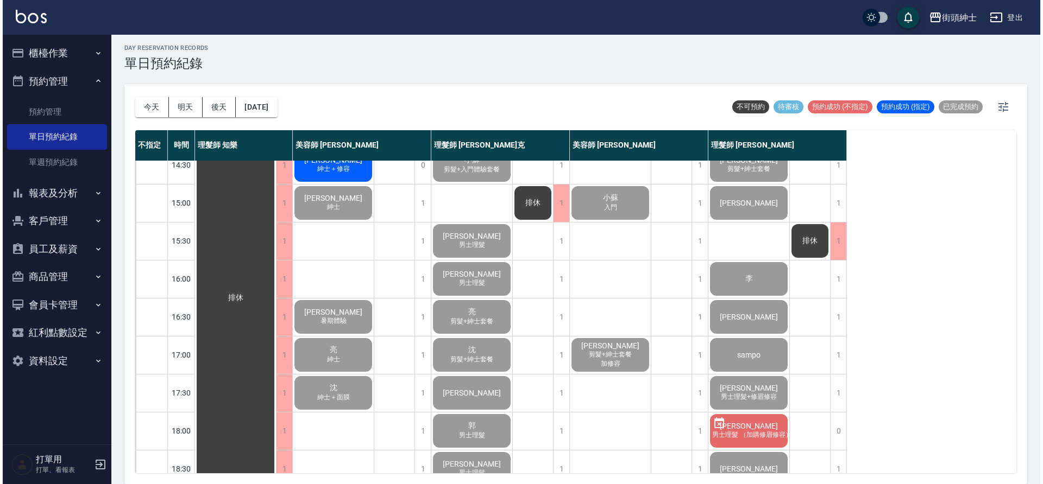
scroll to position [187, 0]
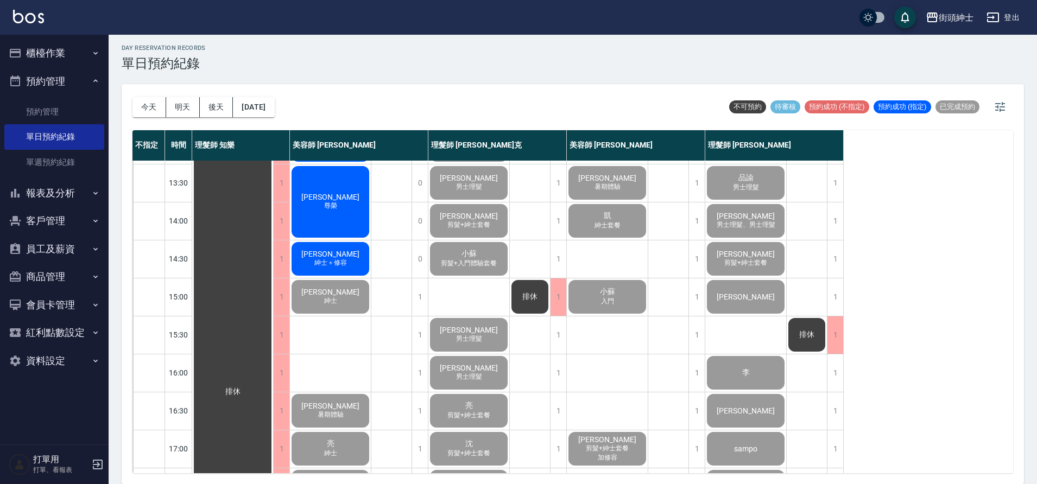
click at [350, 259] on div "[PERSON_NAME] 紳士＋修容" at bounding box center [330, 259] width 81 height 37
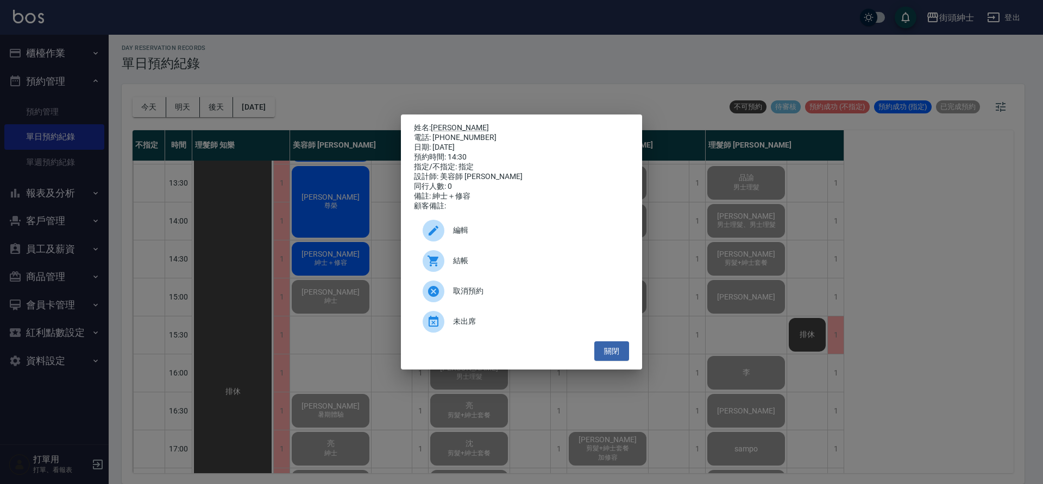
click at [491, 263] on span "結帳" at bounding box center [536, 260] width 167 height 11
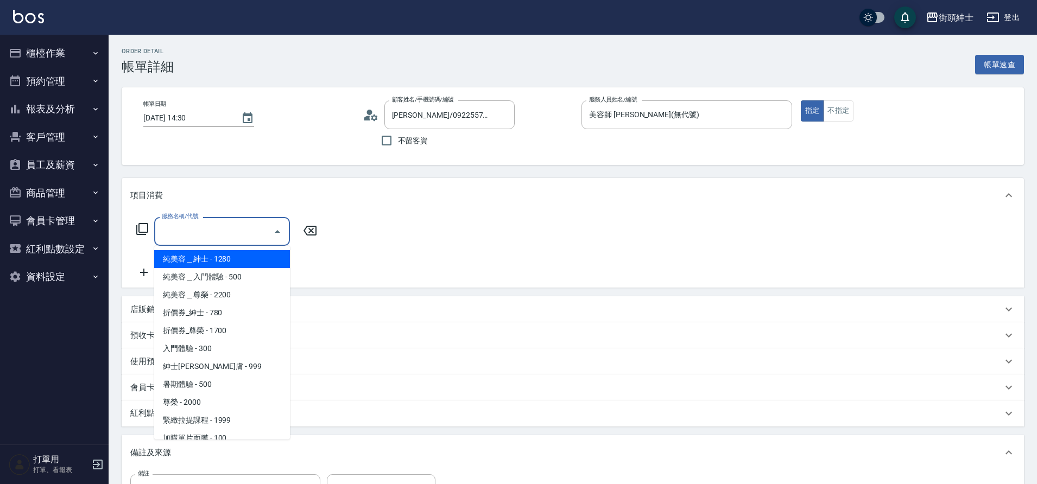
click at [226, 368] on span "紳士[PERSON_NAME]膚 - 999" at bounding box center [222, 367] width 136 height 18
type input "紳士全效煥膚"
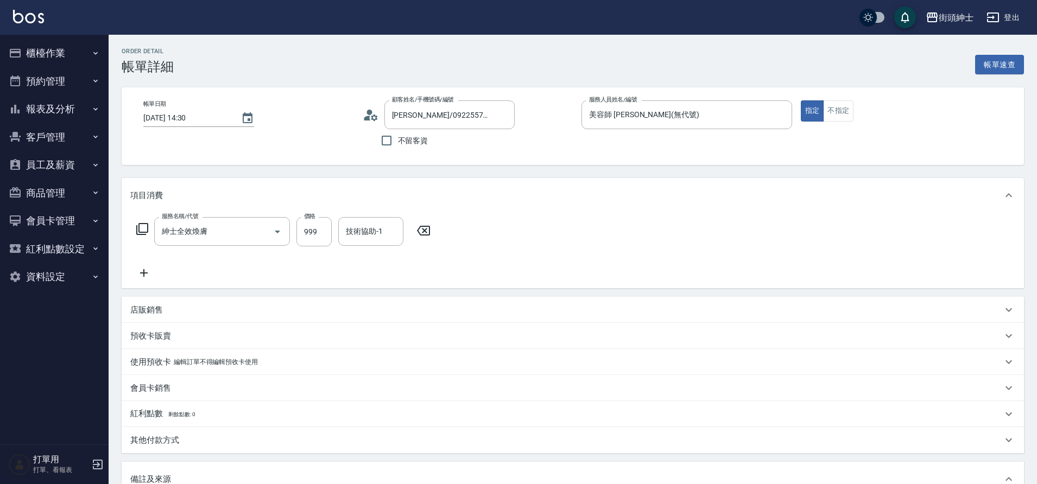
click at [143, 272] on icon at bounding box center [143, 273] width 27 height 13
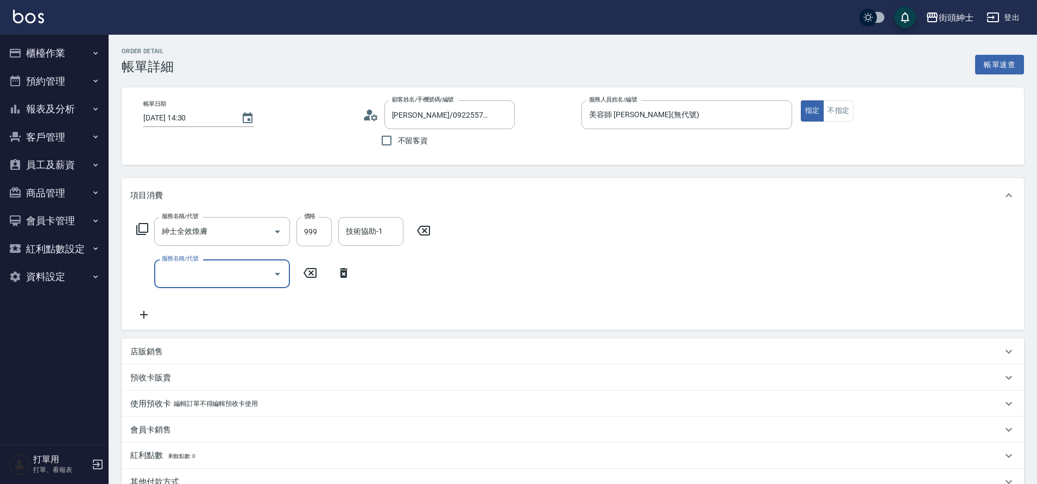
click at [193, 276] on input "服務名稱/代號" at bounding box center [214, 273] width 110 height 19
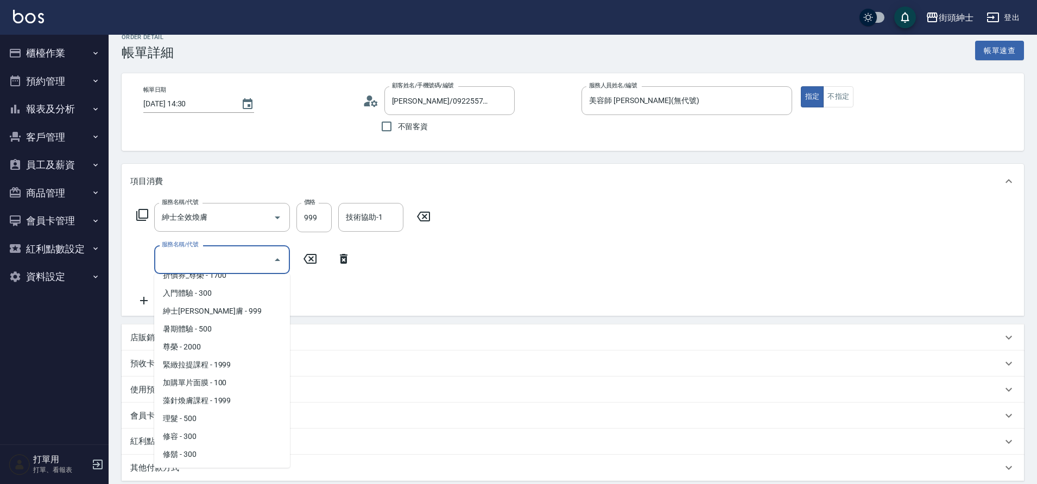
scroll to position [18, 0]
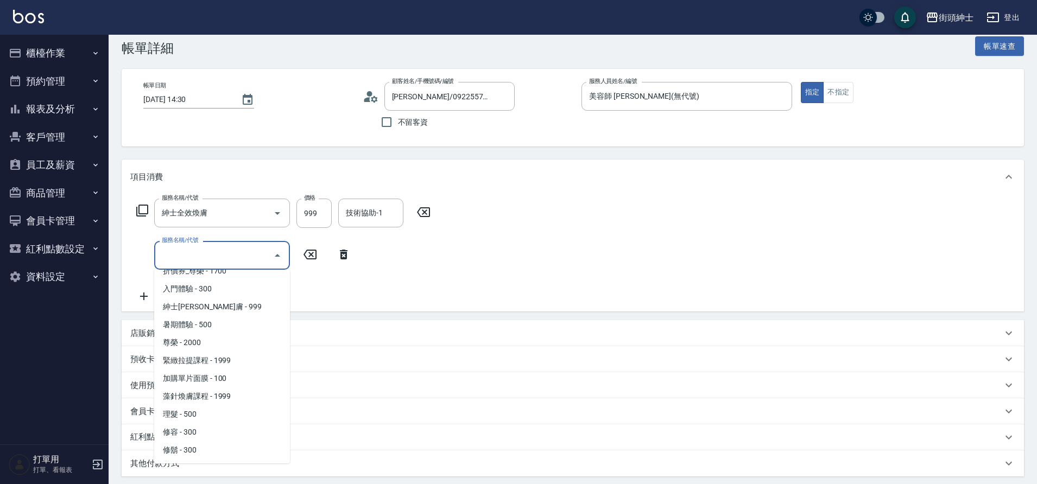
drag, startPoint x: 0, startPoint y: 0, endPoint x: 184, endPoint y: 432, distance: 469.4
click at [184, 432] on span "修容 - 300" at bounding box center [222, 433] width 136 height 18
type input "修容(A03)"
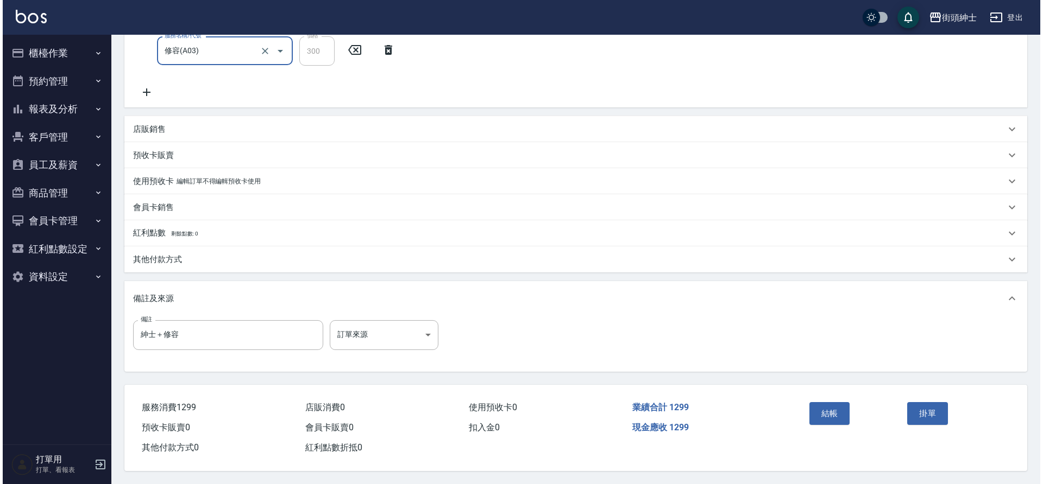
scroll to position [228, 0]
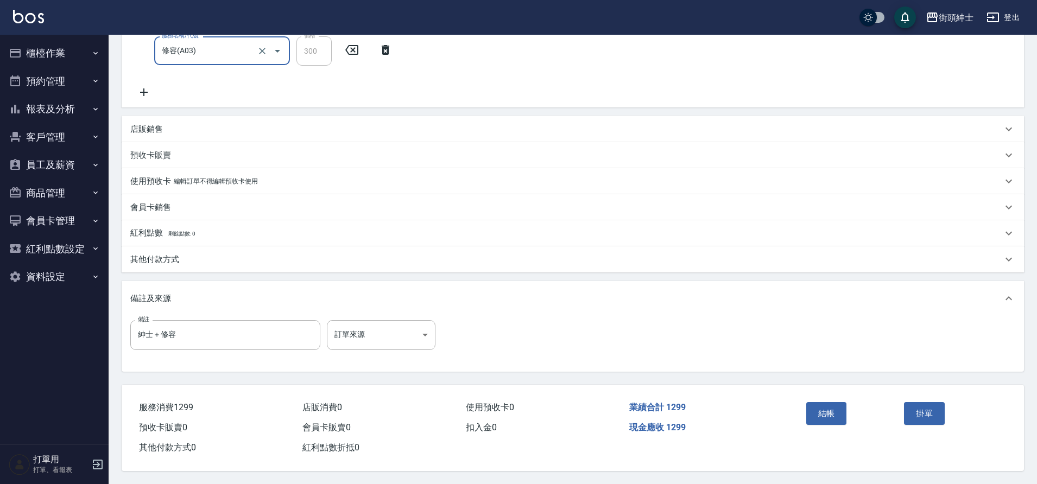
click at [815, 409] on button "結帳" at bounding box center [826, 413] width 41 height 23
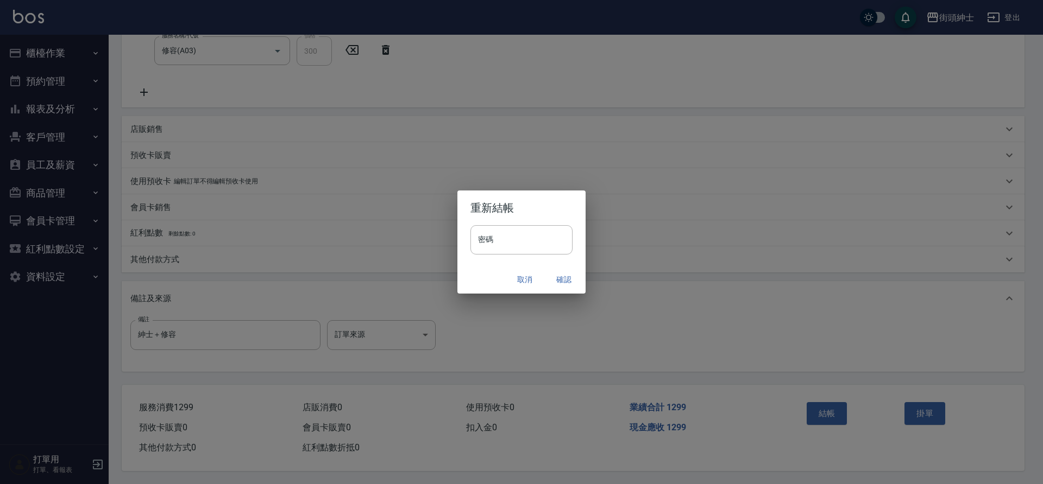
drag, startPoint x: 184, startPoint y: 432, endPoint x: 554, endPoint y: 287, distance: 397.3
click at [554, 287] on button "確認" at bounding box center [563, 280] width 35 height 20
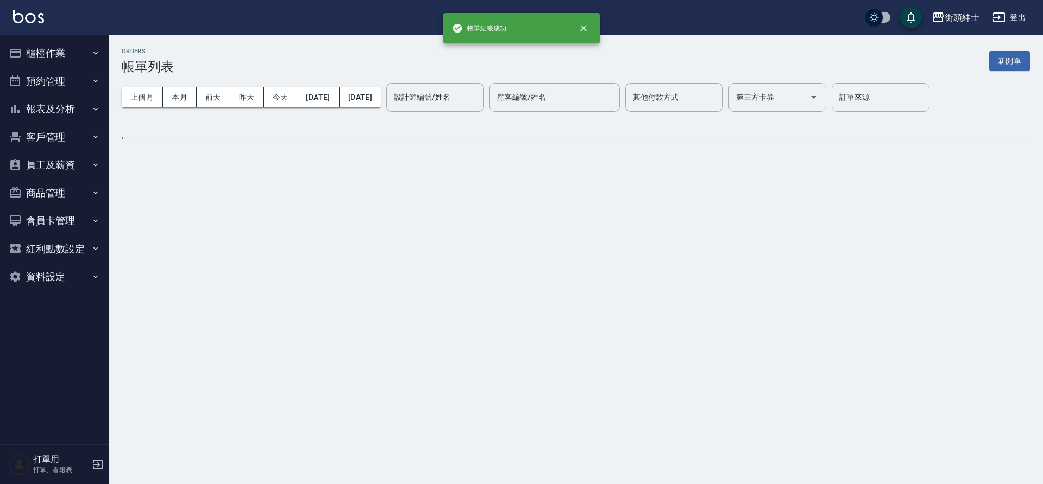
click at [62, 86] on button "預約管理" at bounding box center [54, 81] width 100 height 28
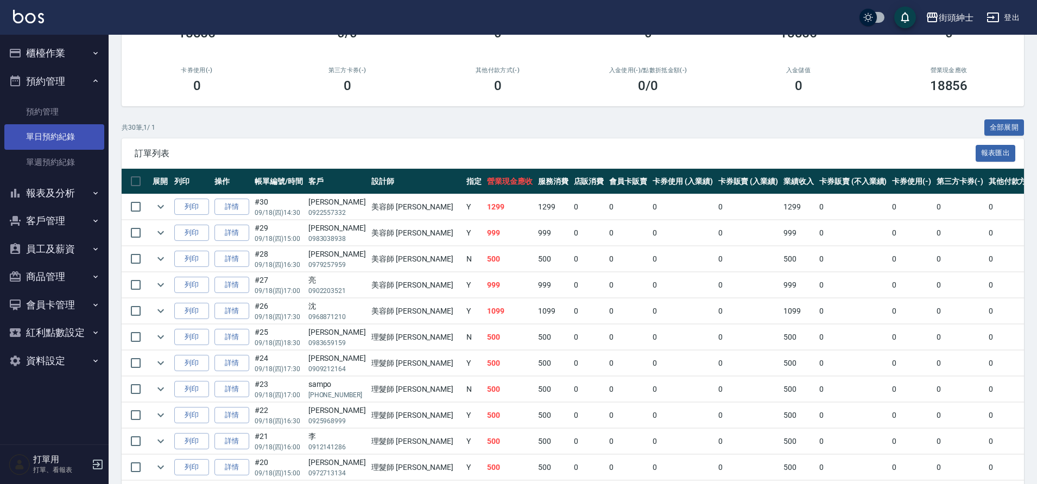
scroll to position [146, 0]
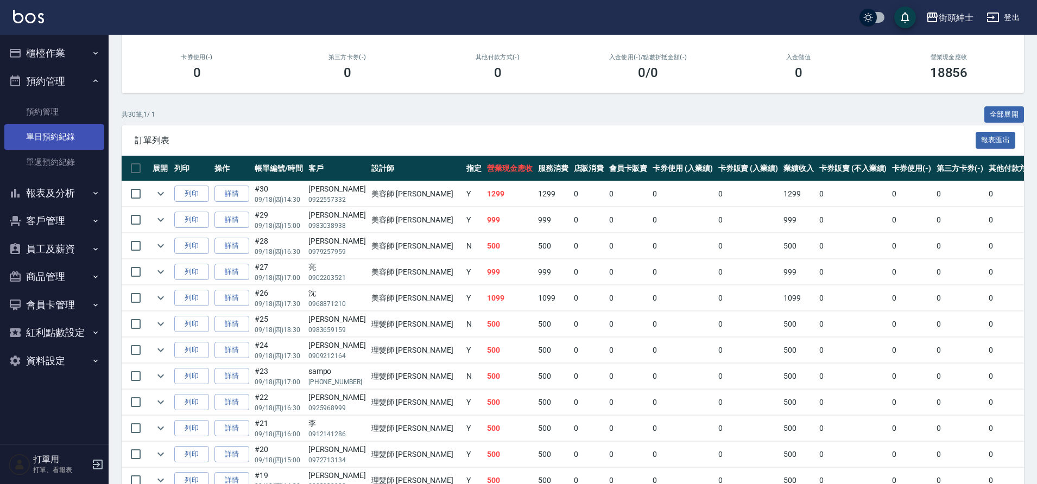
drag, startPoint x: 60, startPoint y: 135, endPoint x: 75, endPoint y: 132, distance: 15.4
click at [75, 132] on link "單日預約紀錄" at bounding box center [54, 136] width 100 height 25
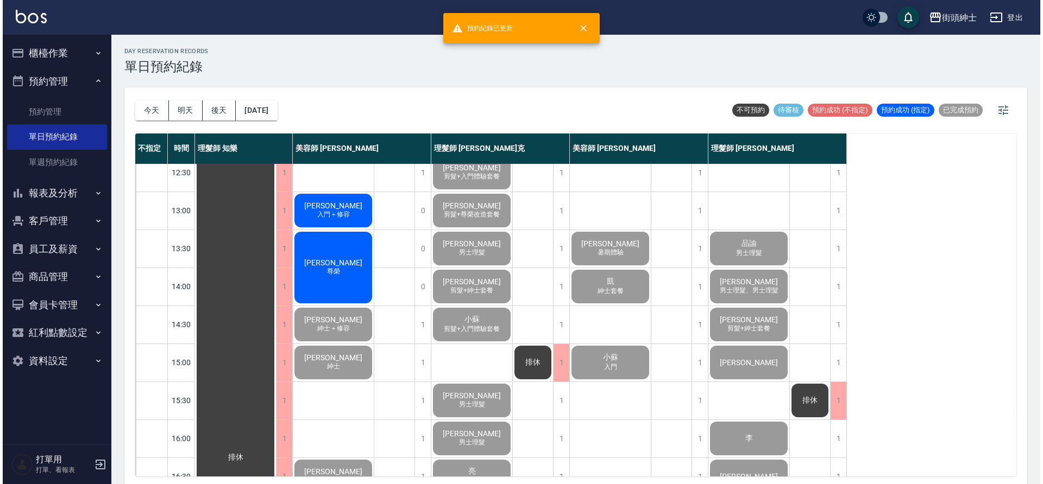
scroll to position [102, 0]
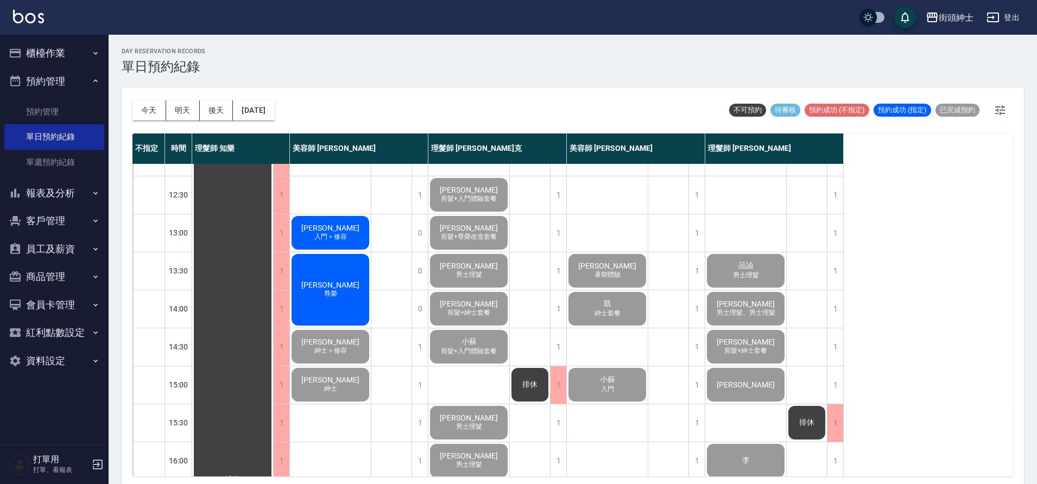
click at [341, 300] on div "張新生 尊榮" at bounding box center [330, 290] width 81 height 75
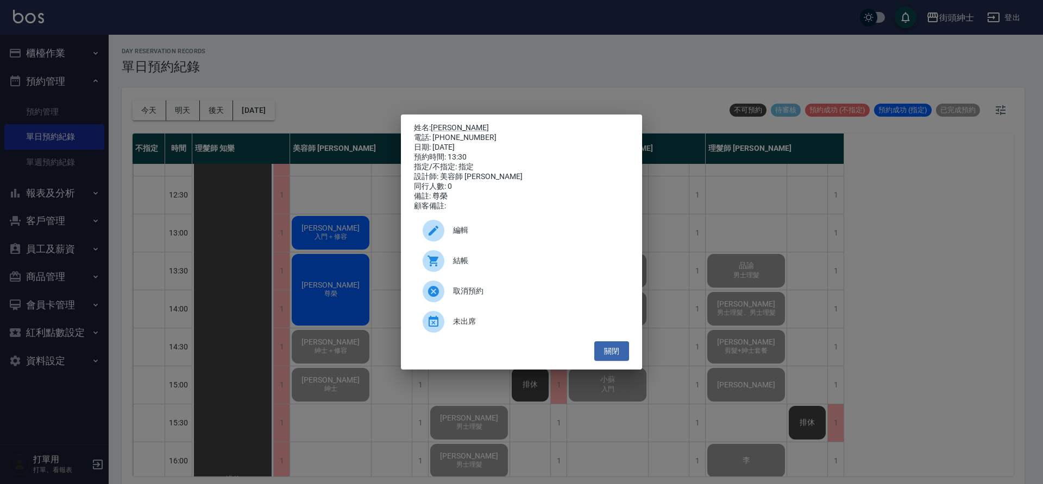
click at [529, 266] on span "結帳" at bounding box center [536, 260] width 167 height 11
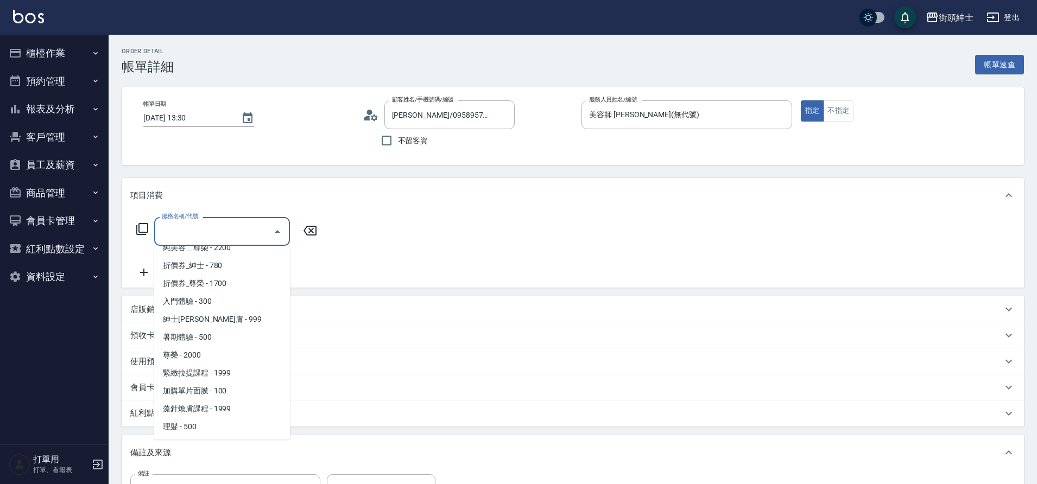
scroll to position [55, 0]
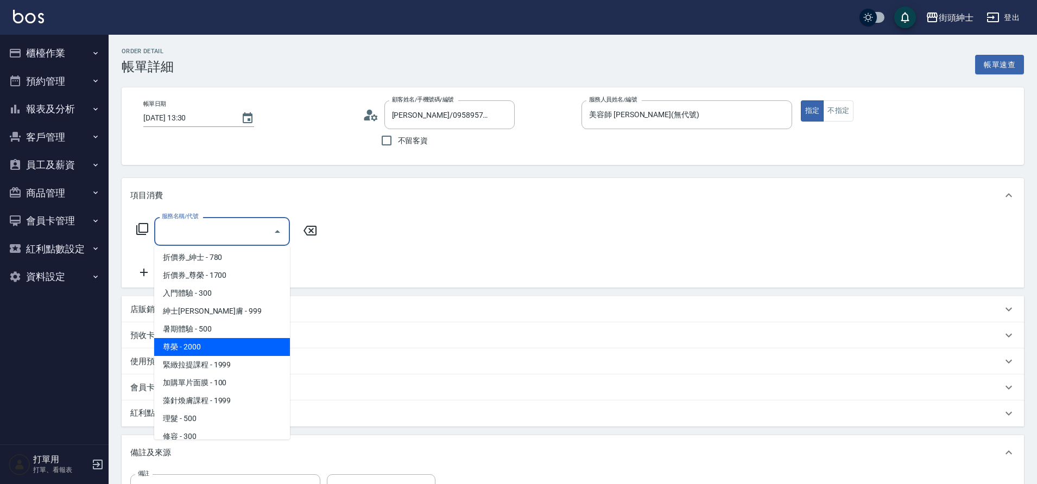
drag, startPoint x: 0, startPoint y: 0, endPoint x: 180, endPoint y: 346, distance: 390.6
click at [180, 346] on span "尊榮 - 2000" at bounding box center [222, 347] width 136 height 18
type input "尊榮"
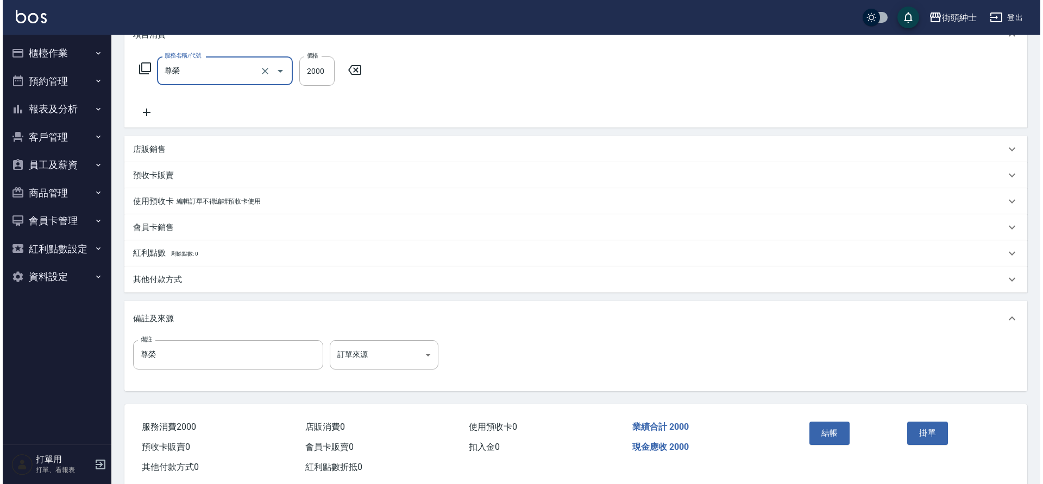
scroll to position [161, 0]
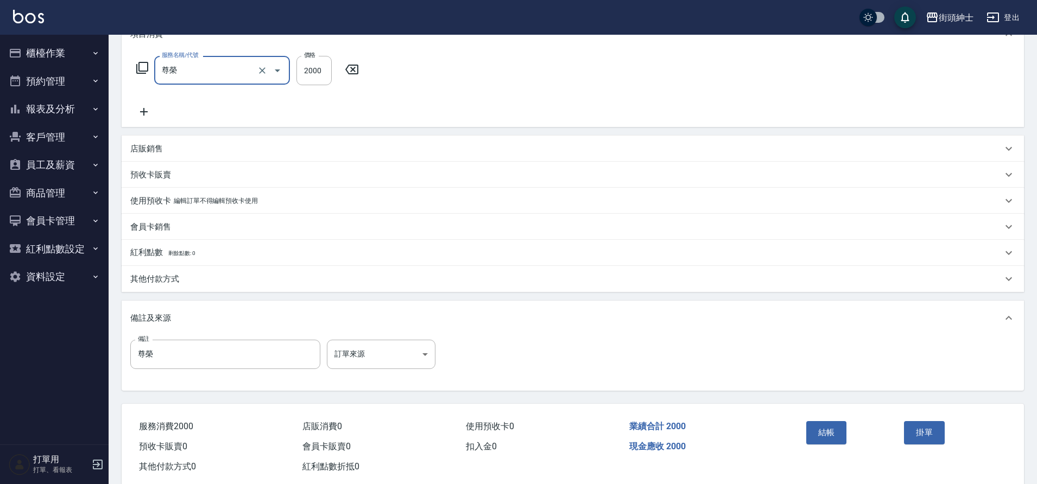
click at [821, 433] on button "結帳" at bounding box center [826, 432] width 41 height 23
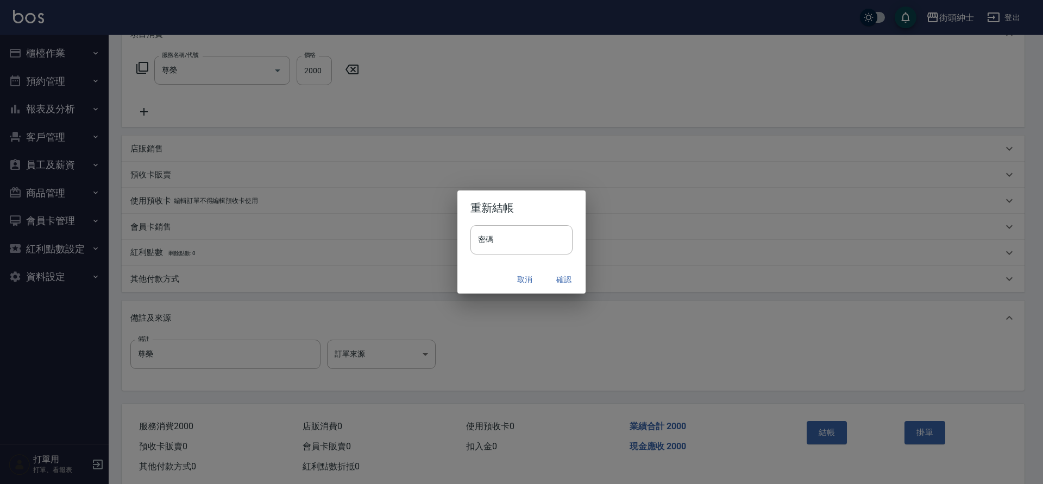
click at [563, 280] on button "確認" at bounding box center [563, 280] width 35 height 20
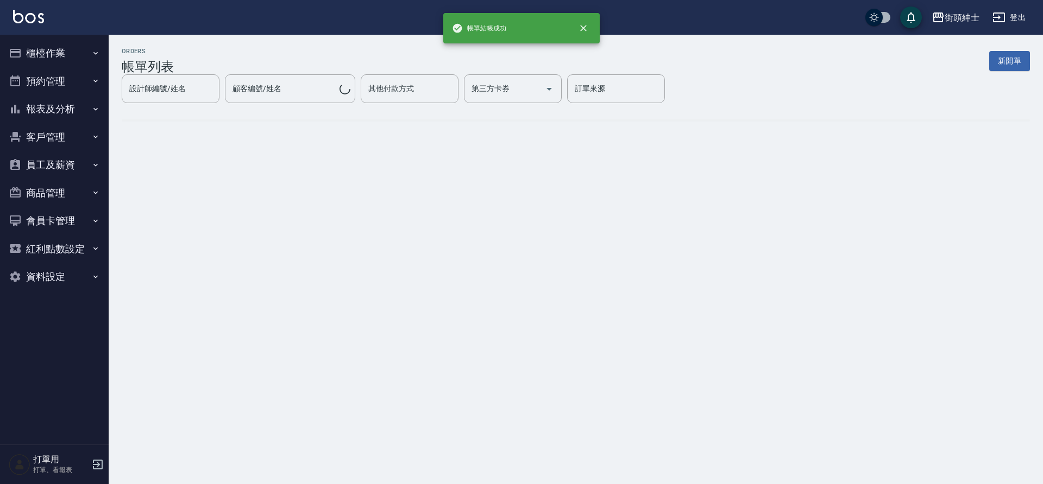
drag, startPoint x: 180, startPoint y: 346, endPoint x: 58, endPoint y: 83, distance: 290.6
click at [58, 83] on button "預約管理" at bounding box center [54, 81] width 100 height 28
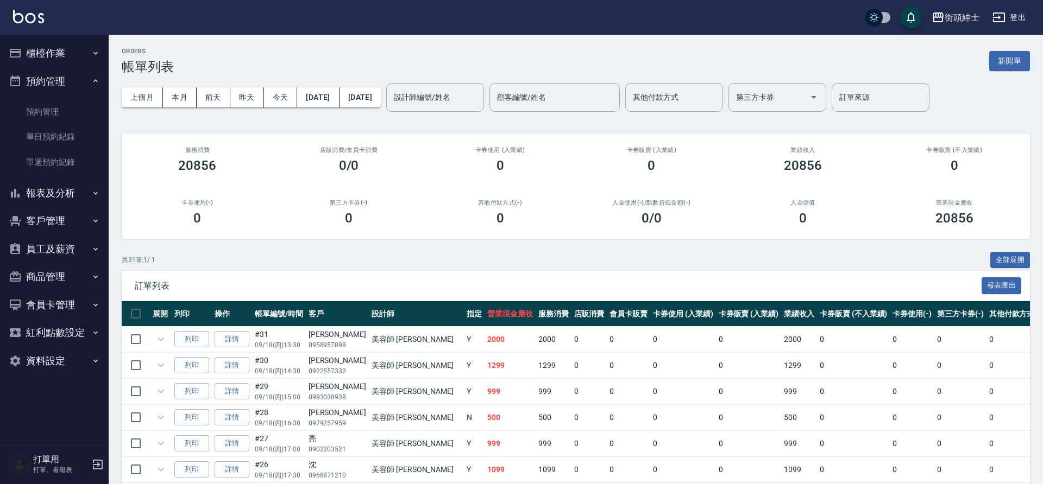
click at [77, 135] on link "單日預約紀錄" at bounding box center [54, 136] width 100 height 25
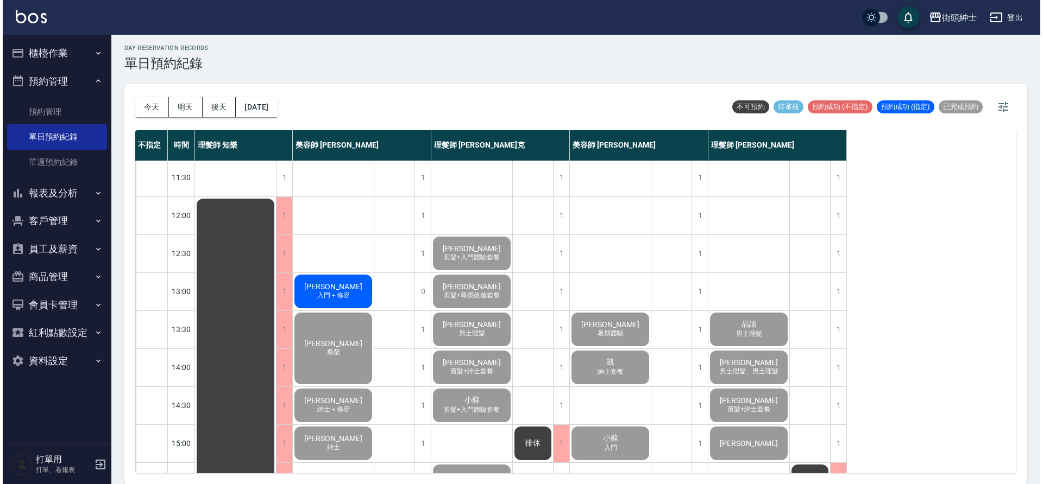
scroll to position [90, 0]
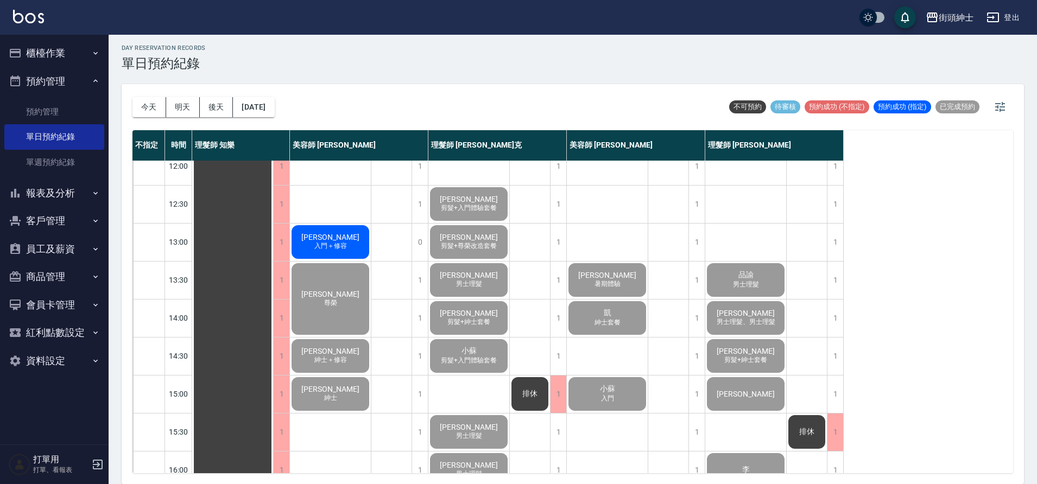
drag, startPoint x: 58, startPoint y: 83, endPoint x: 334, endPoint y: 240, distance: 317.9
click at [334, 240] on span "[PERSON_NAME]" at bounding box center [330, 237] width 62 height 9
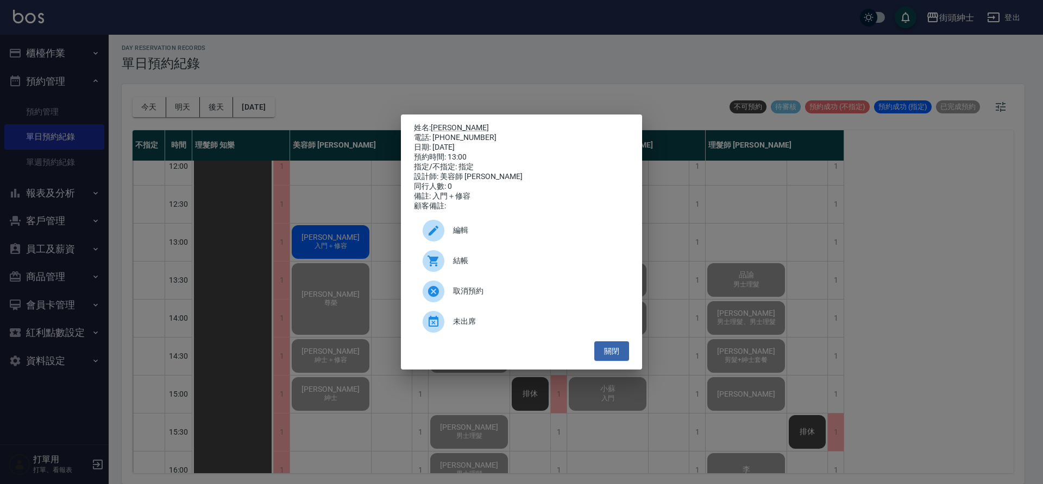
click at [465, 261] on span "結帳" at bounding box center [536, 260] width 167 height 11
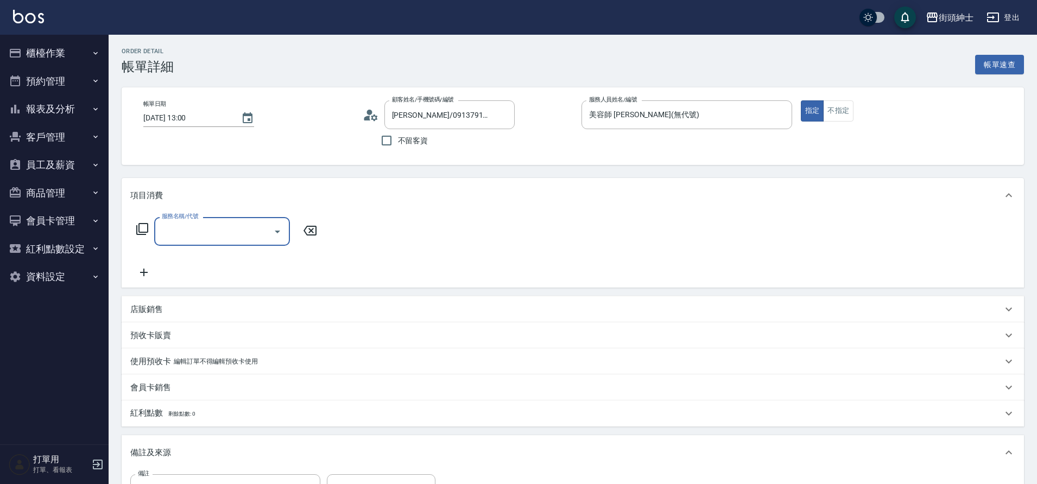
click at [222, 243] on div "服務名稱/代號" at bounding box center [222, 231] width 136 height 29
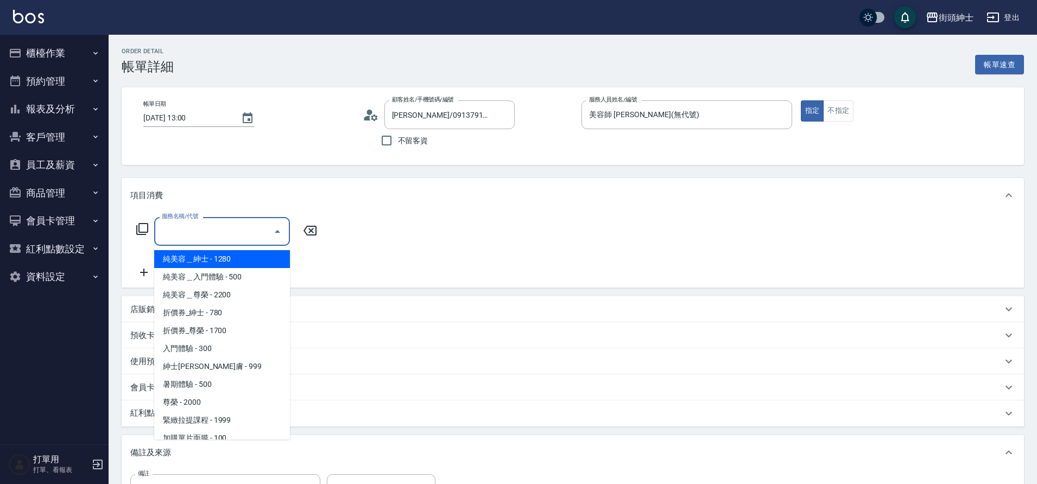
scroll to position [2, 0]
click at [198, 347] on span "入門體驗 - 300" at bounding box center [222, 347] width 136 height 18
type input "入門體驗"
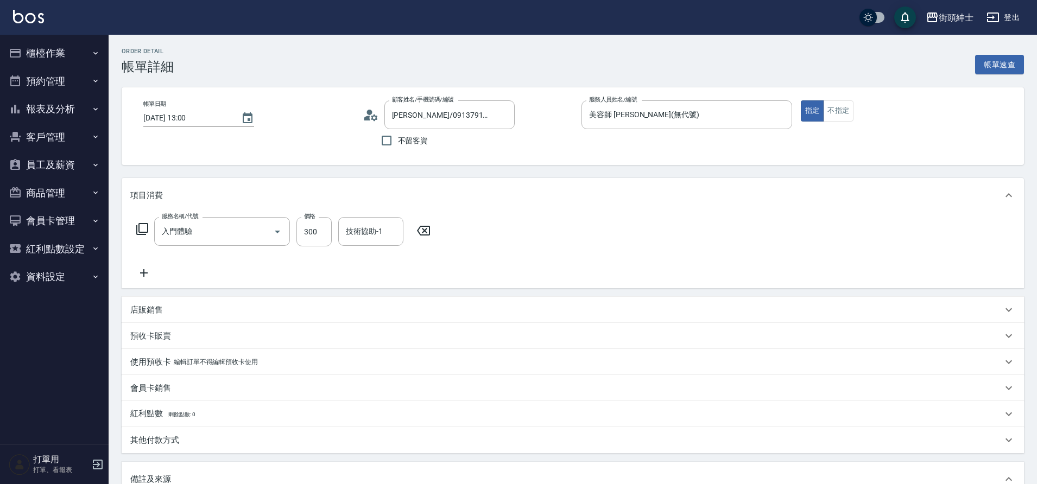
click at [148, 278] on icon at bounding box center [143, 273] width 27 height 13
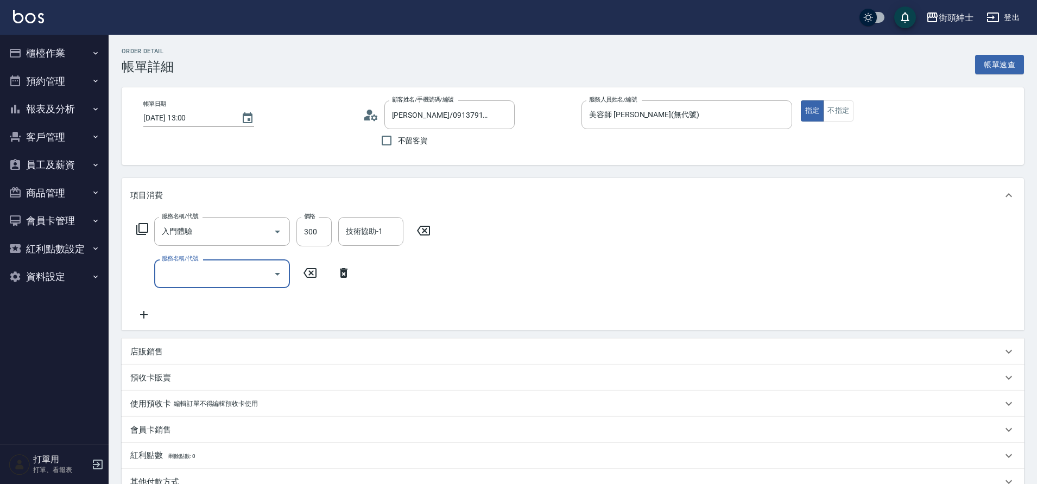
click at [212, 274] on input "服務名稱/代號" at bounding box center [214, 273] width 110 height 19
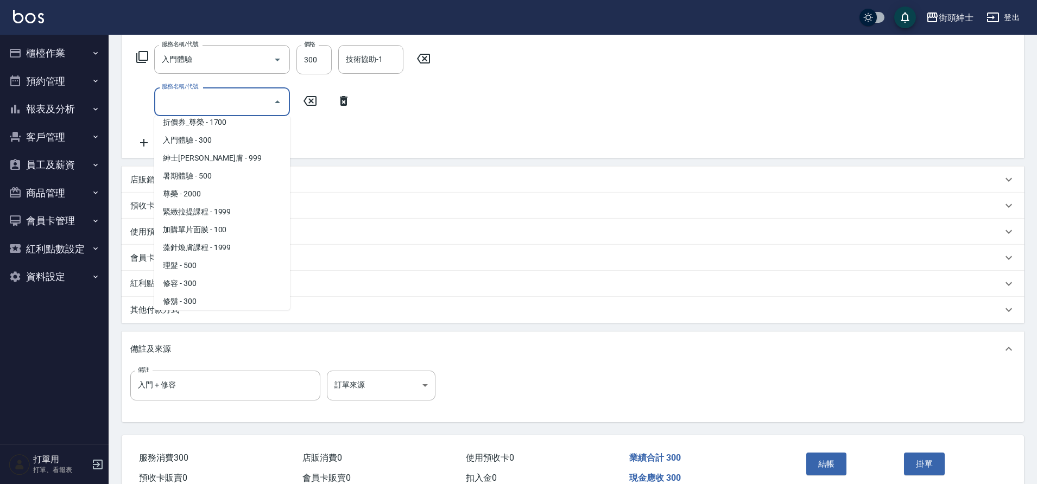
scroll to position [84, 0]
click at [199, 276] on span "修容 - 300" at bounding box center [222, 279] width 136 height 18
type input "修容(A03)"
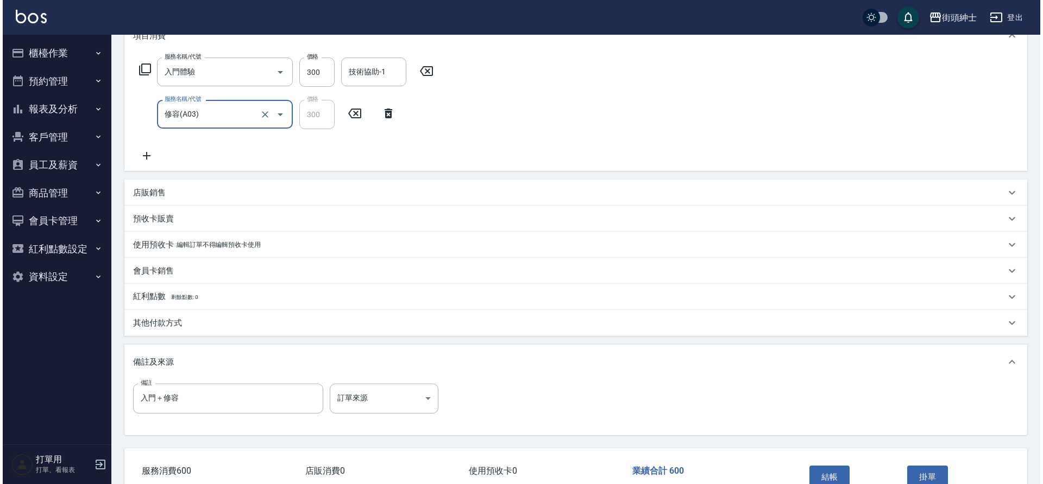
scroll to position [177, 0]
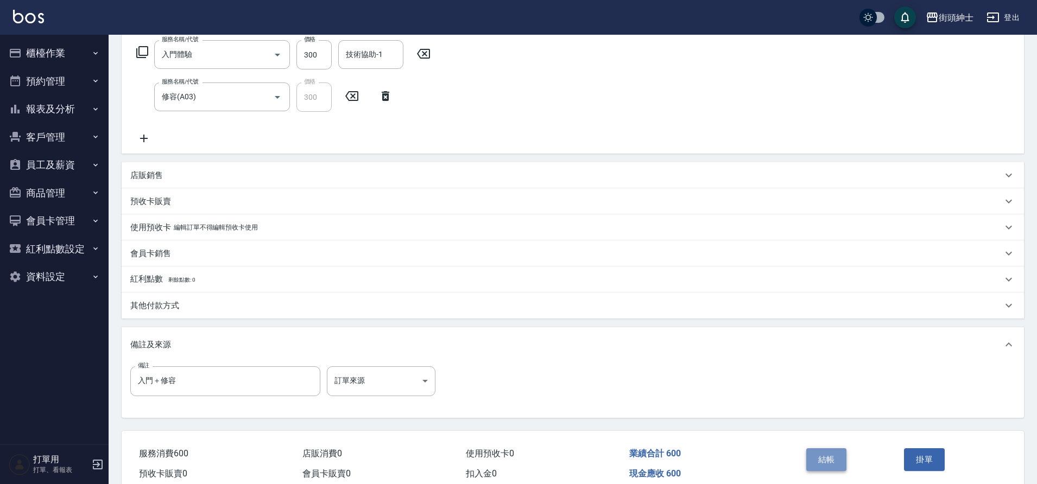
drag, startPoint x: 0, startPoint y: 0, endPoint x: 837, endPoint y: 452, distance: 951.6
click at [837, 452] on button "結帳" at bounding box center [826, 460] width 41 height 23
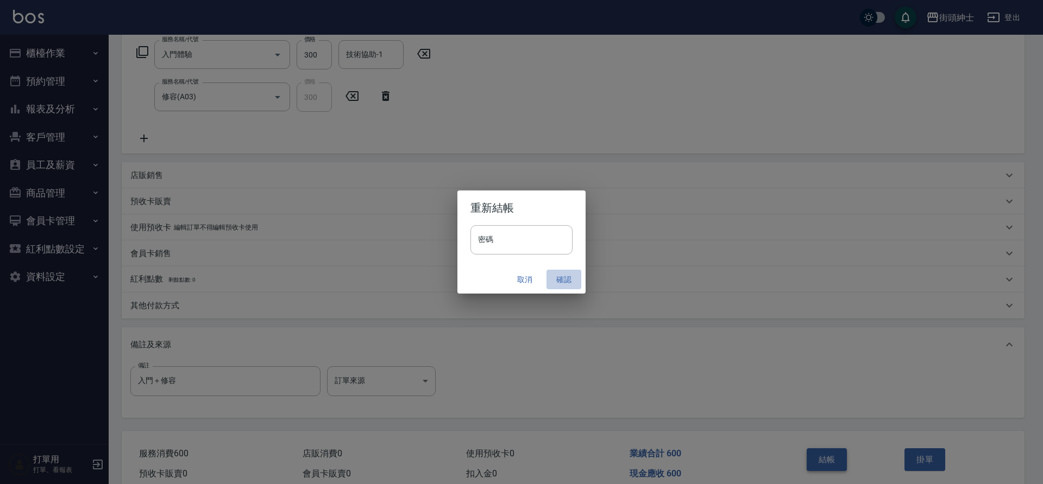
click at [564, 283] on button "確認" at bounding box center [563, 280] width 35 height 20
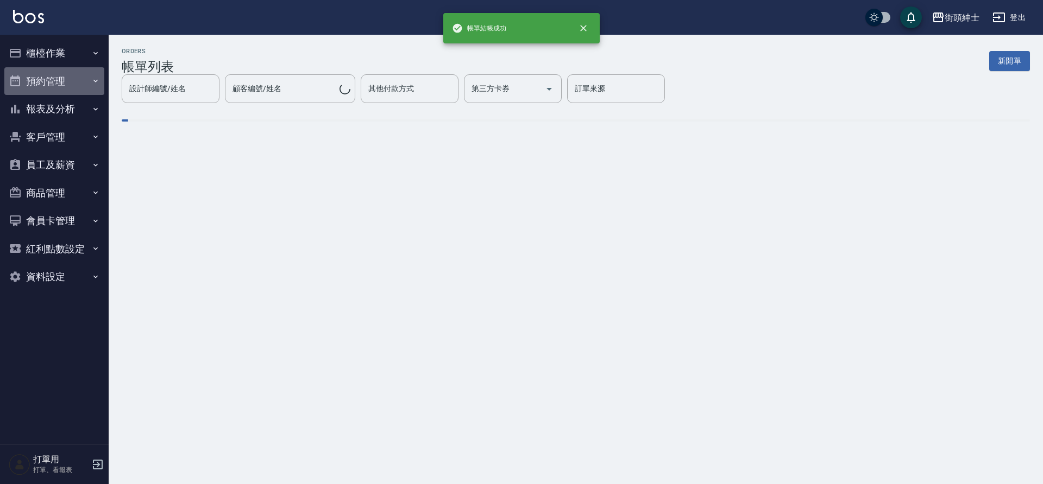
click at [74, 84] on button "預約管理" at bounding box center [54, 81] width 100 height 28
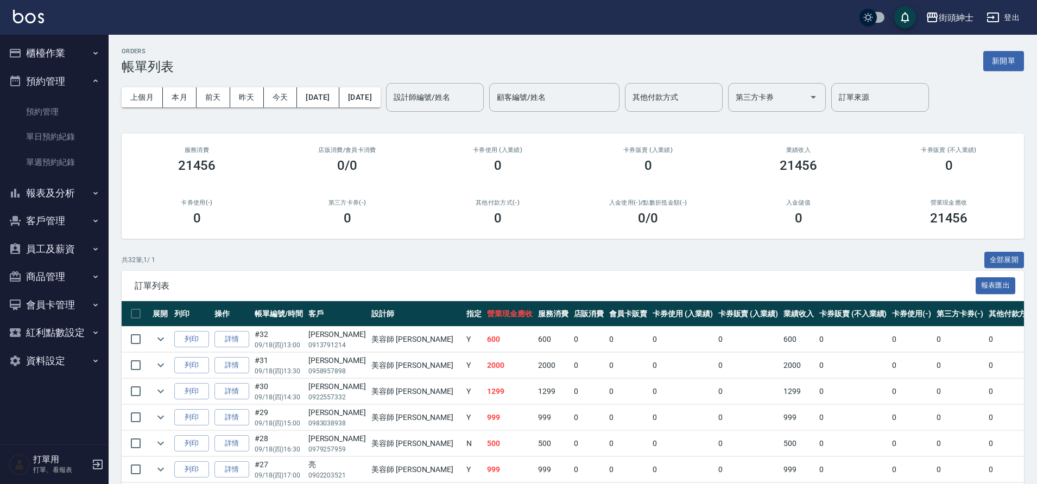
click at [79, 142] on link "單日預約紀錄" at bounding box center [54, 136] width 100 height 25
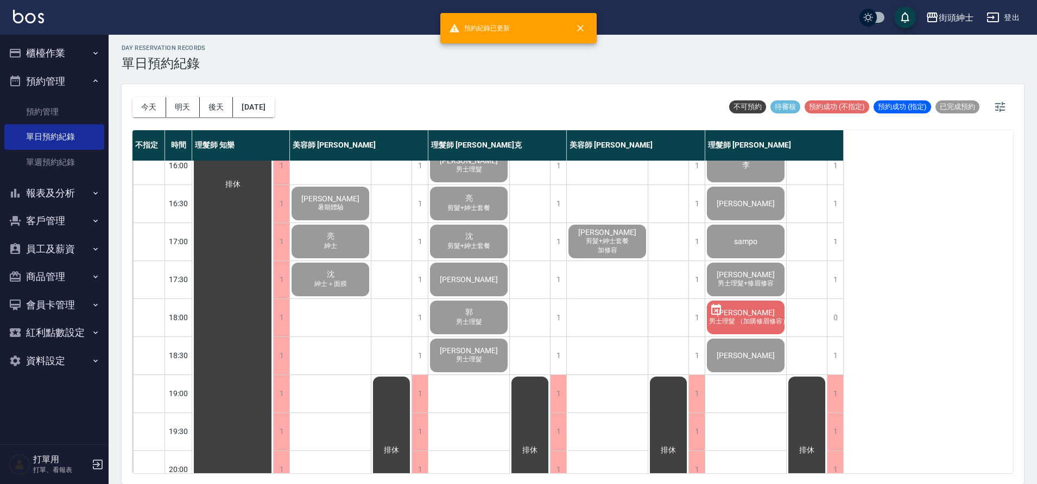
scroll to position [41, 0]
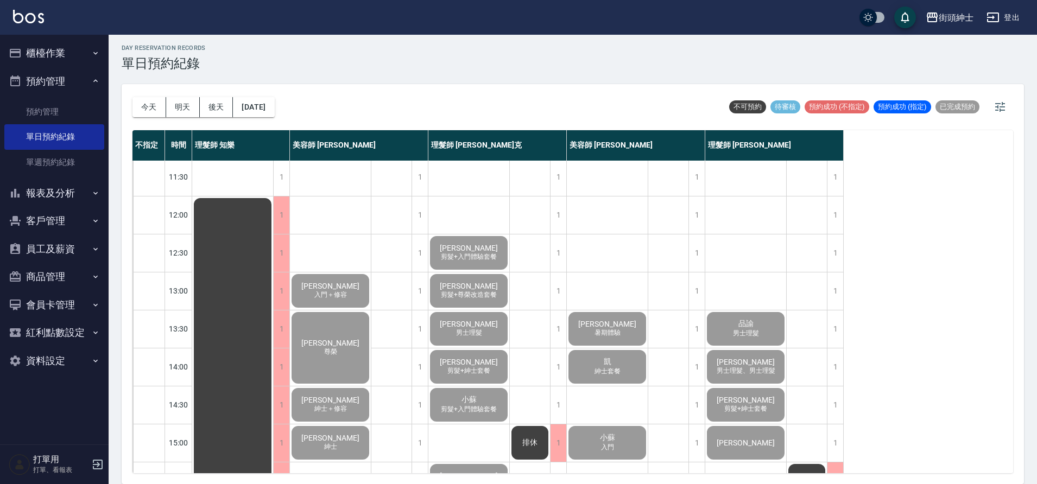
click at [188, 115] on button "明天" at bounding box center [183, 107] width 34 height 20
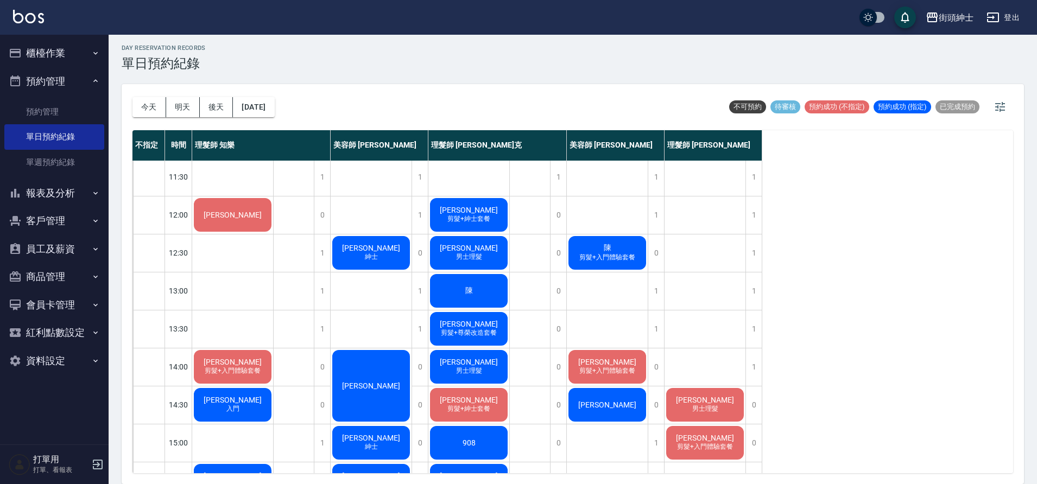
click at [148, 105] on button "今天" at bounding box center [150, 107] width 34 height 20
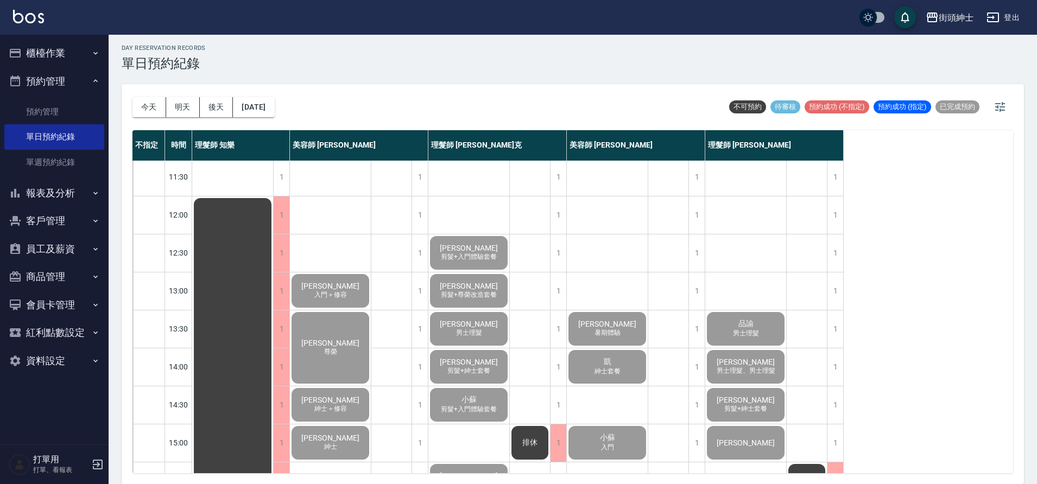
scroll to position [398, 0]
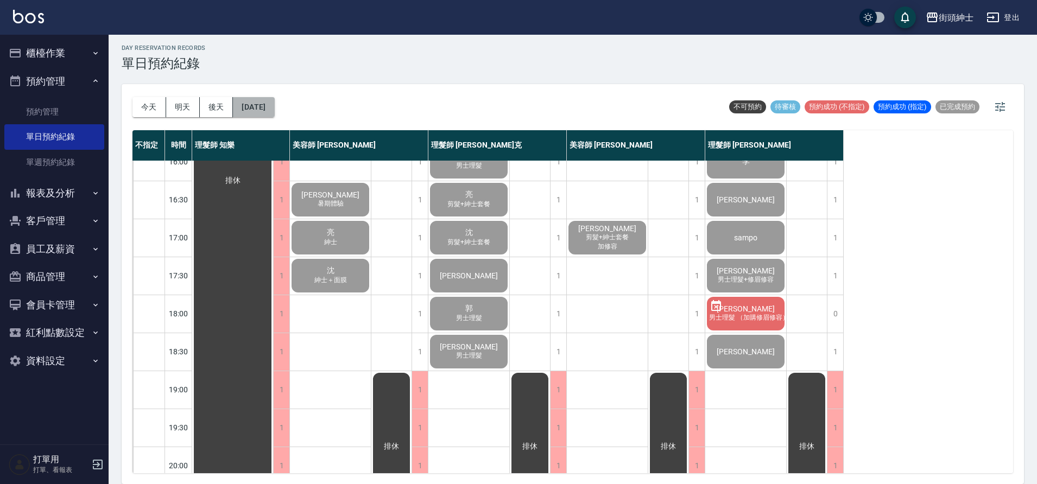
drag, startPoint x: 837, startPoint y: 452, endPoint x: 258, endPoint y: 111, distance: 672.1
click at [258, 111] on button "[DATE]" at bounding box center [253, 107] width 41 height 20
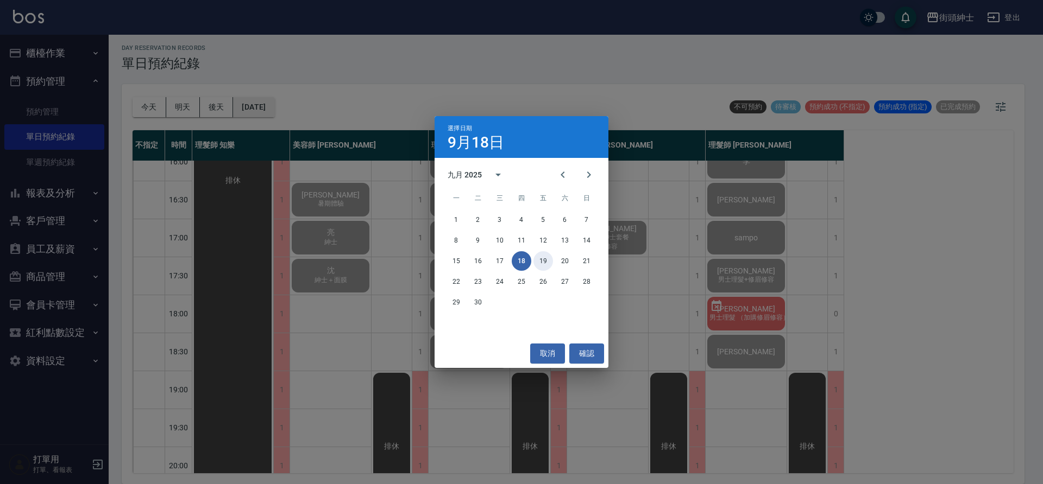
click at [546, 261] on button "19" at bounding box center [543, 261] width 20 height 20
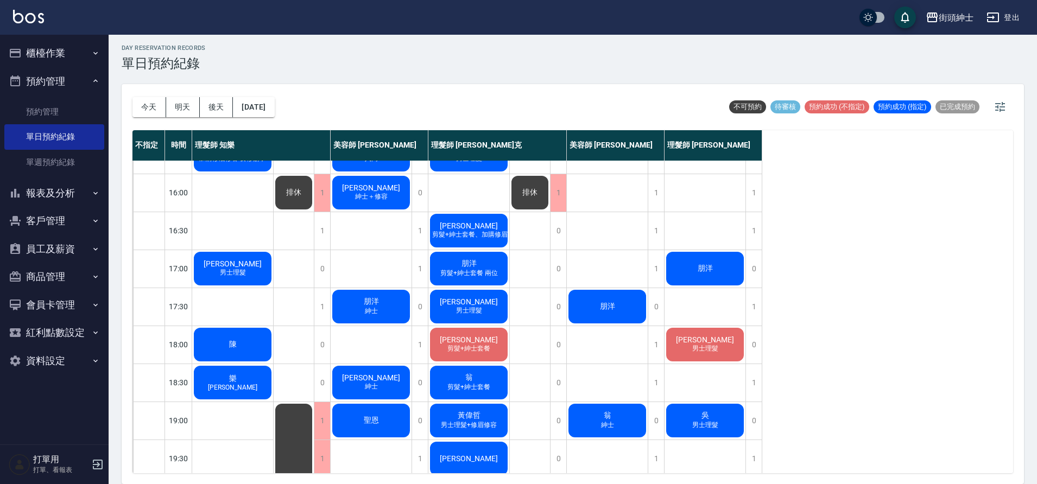
scroll to position [357, 0]
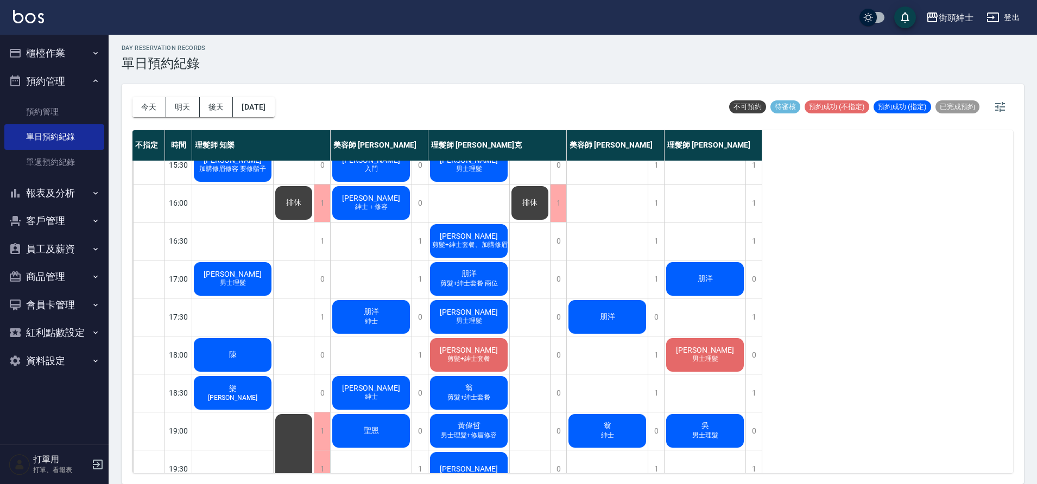
click at [147, 106] on button "今天" at bounding box center [150, 107] width 34 height 20
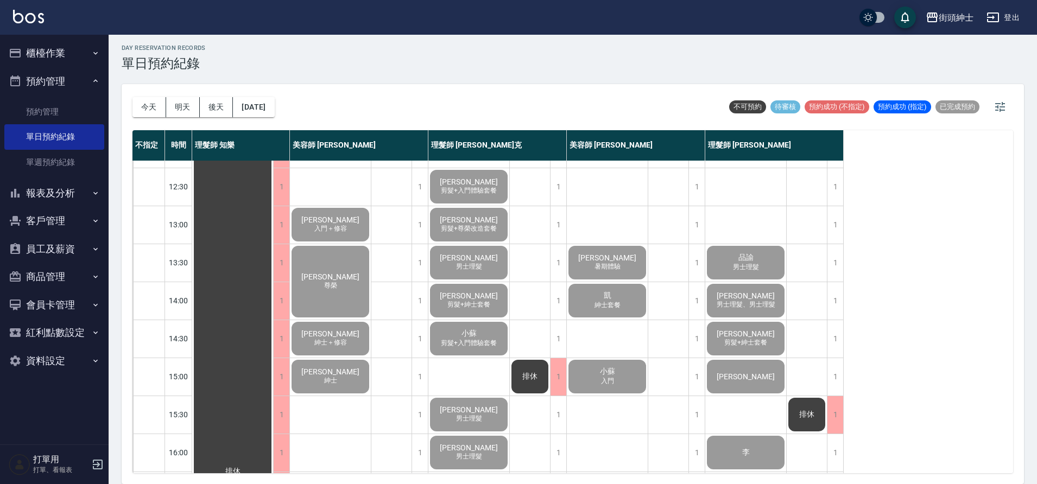
scroll to position [321, 0]
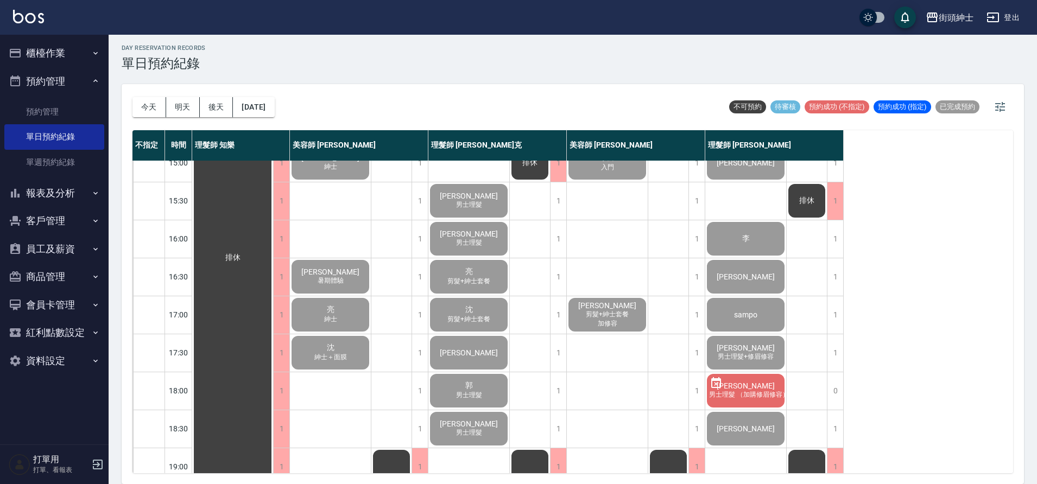
click at [329, 356] on span "紳士＋面膜" at bounding box center [330, 357] width 37 height 9
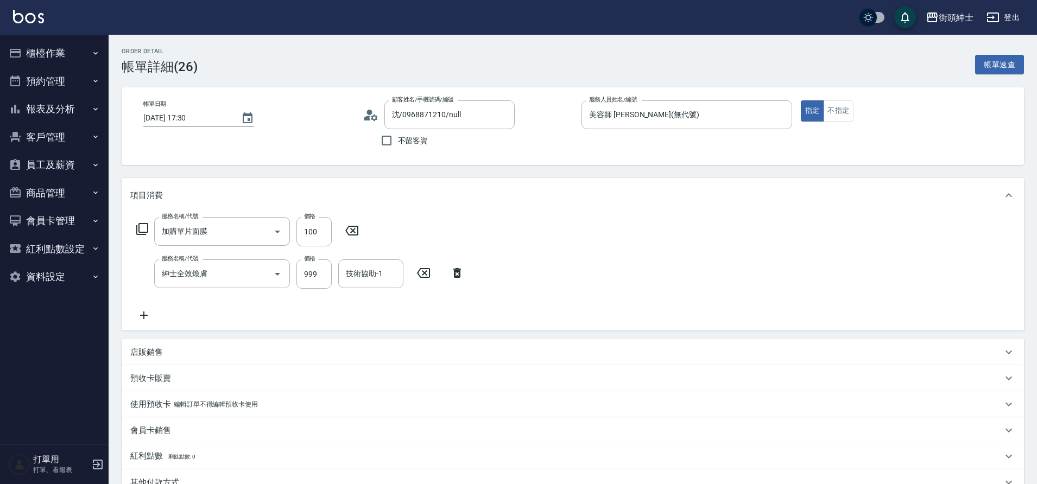
click at [53, 84] on button "預約管理" at bounding box center [54, 81] width 100 height 28
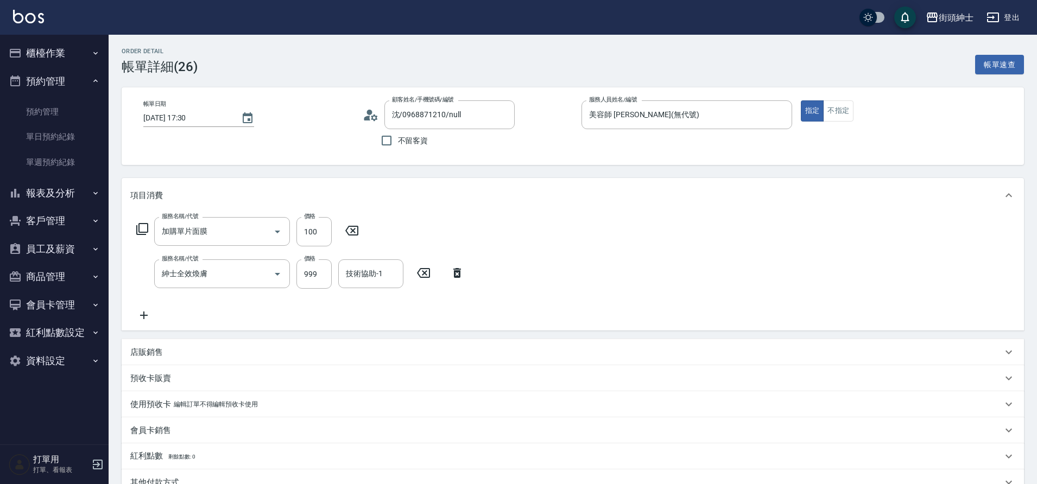
click at [73, 129] on link "單日預約紀錄" at bounding box center [54, 136] width 100 height 25
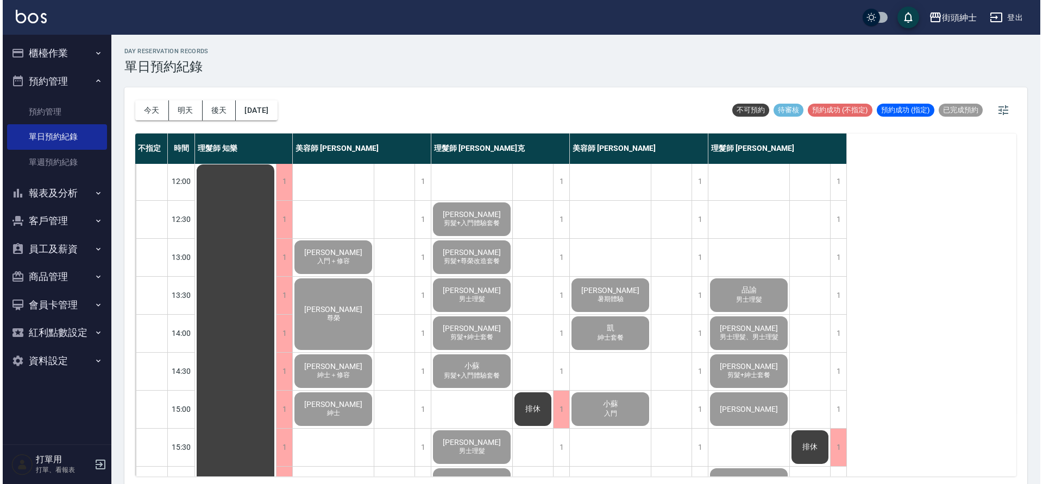
scroll to position [77, 0]
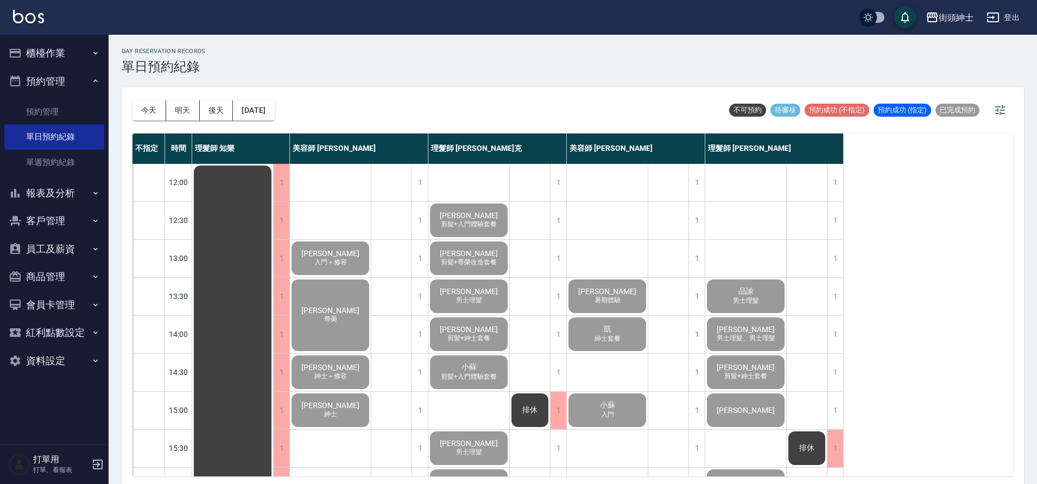
click at [73, 47] on button "櫃檯作業" at bounding box center [54, 53] width 100 height 28
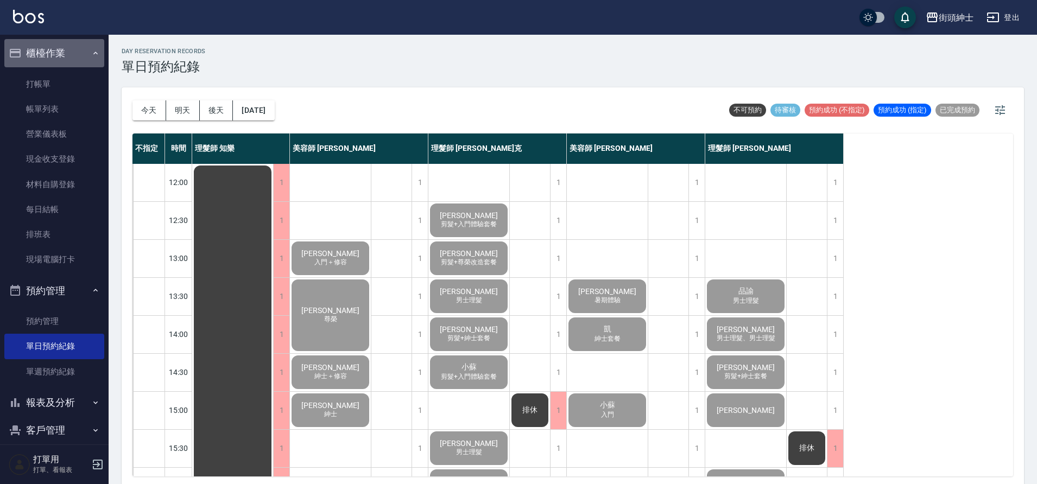
click at [75, 47] on button "櫃檯作業" at bounding box center [54, 53] width 100 height 28
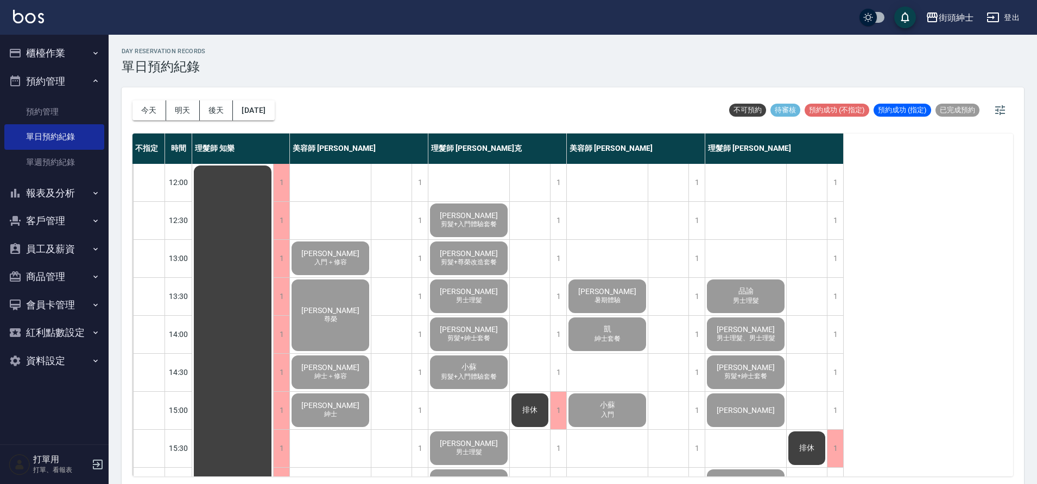
click at [75, 50] on button "櫃檯作業" at bounding box center [54, 53] width 100 height 28
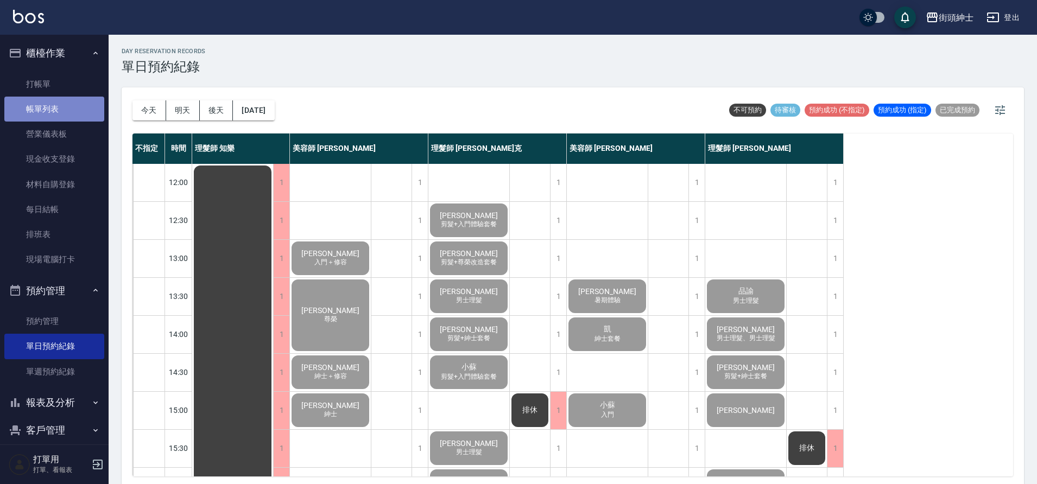
click at [68, 109] on link "帳單列表" at bounding box center [54, 109] width 100 height 25
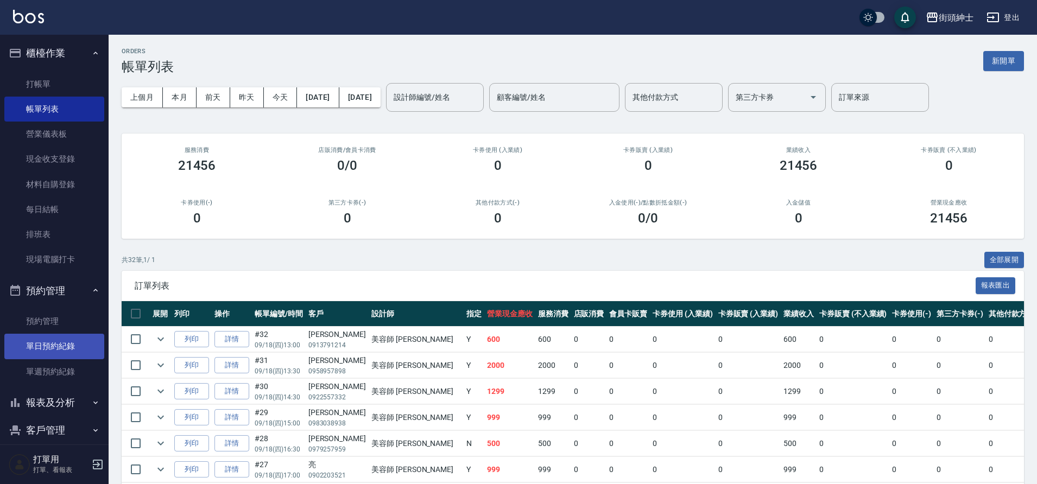
click at [48, 346] on link "單日預約紀錄" at bounding box center [54, 346] width 100 height 25
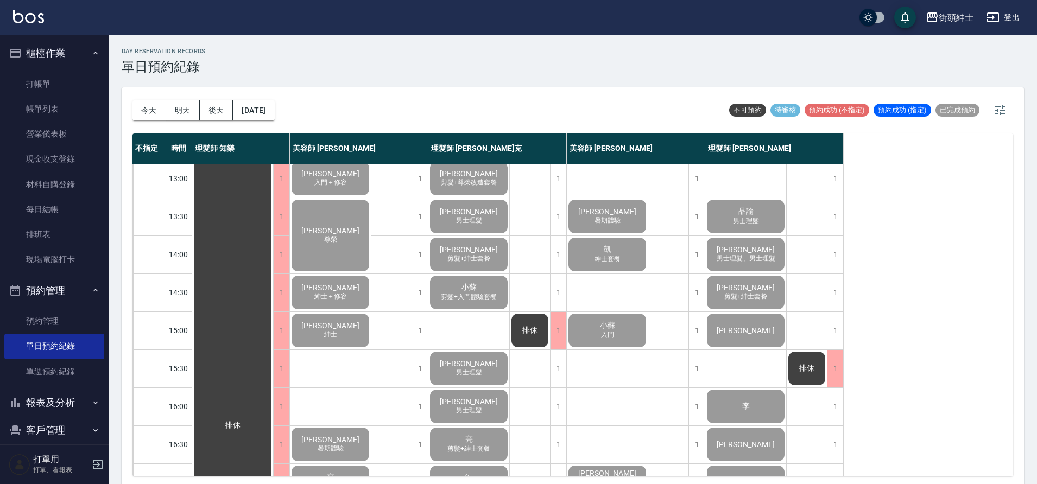
scroll to position [240, 0]
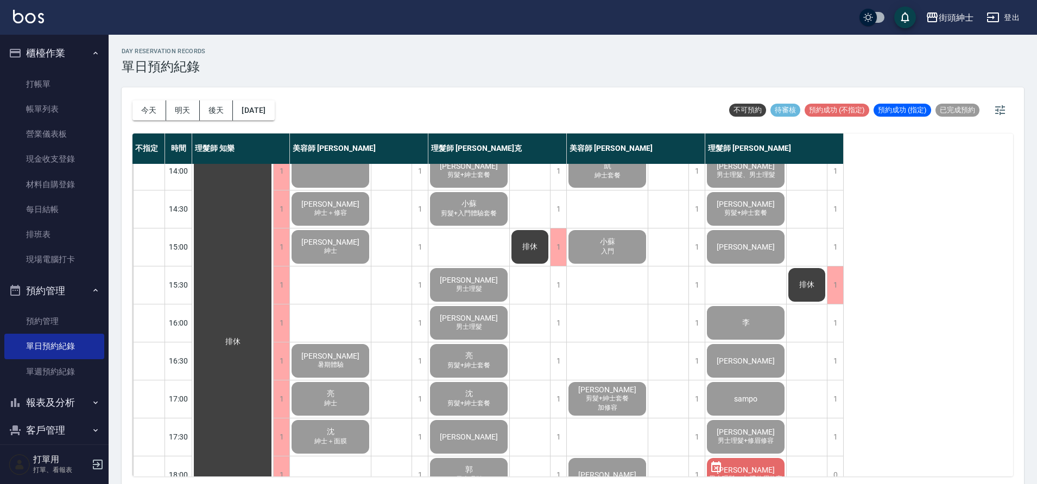
click at [596, 408] on span "加修容" at bounding box center [608, 408] width 24 height 9
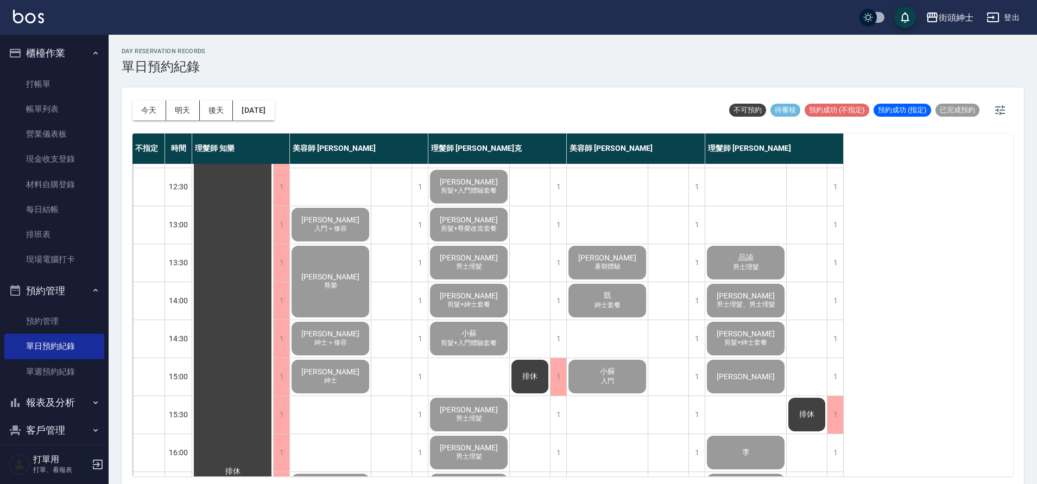
scroll to position [104, 0]
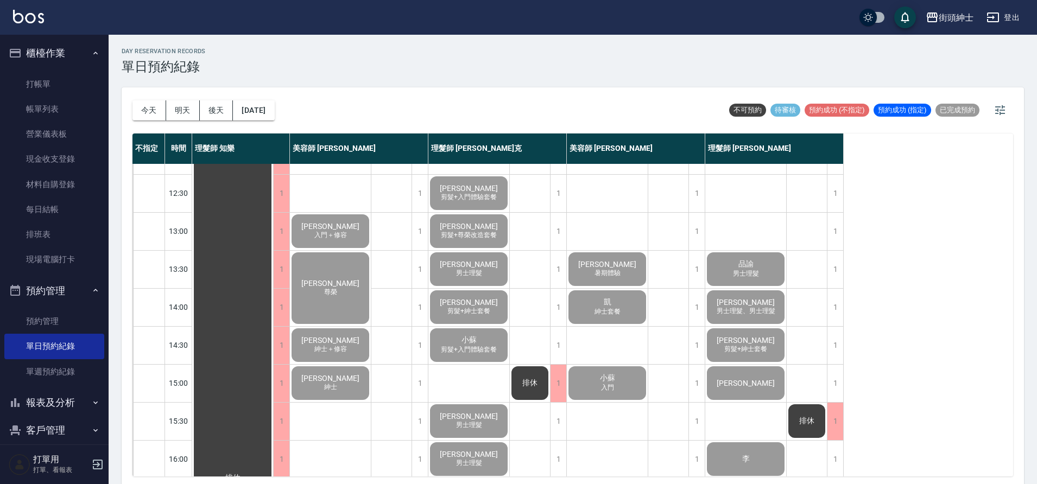
click at [631, 312] on div "凱 紳士套餐" at bounding box center [607, 307] width 81 height 37
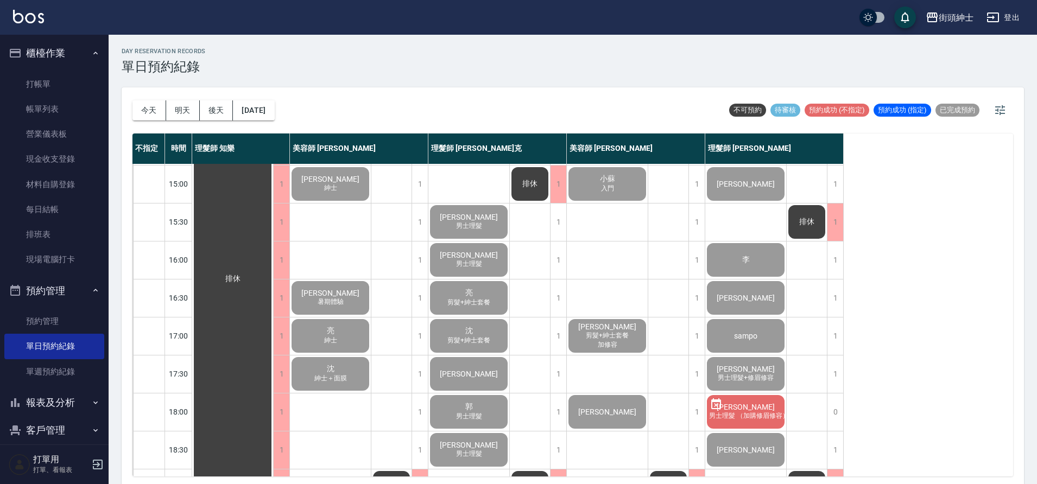
scroll to position [303, 0]
